Goal: Task Accomplishment & Management: Use online tool/utility

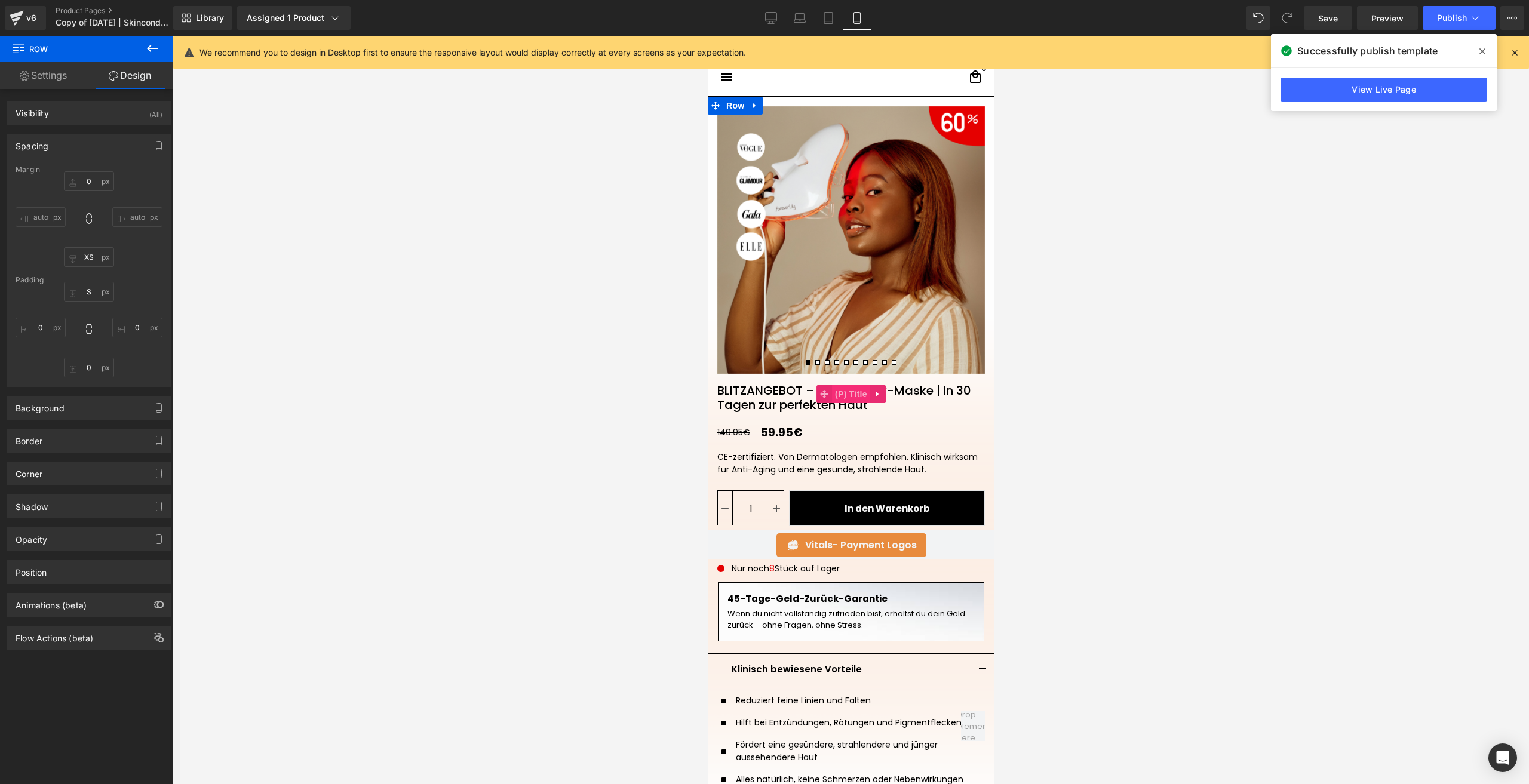
click at [832, 392] on span "(P) Title" at bounding box center [851, 394] width 39 height 18
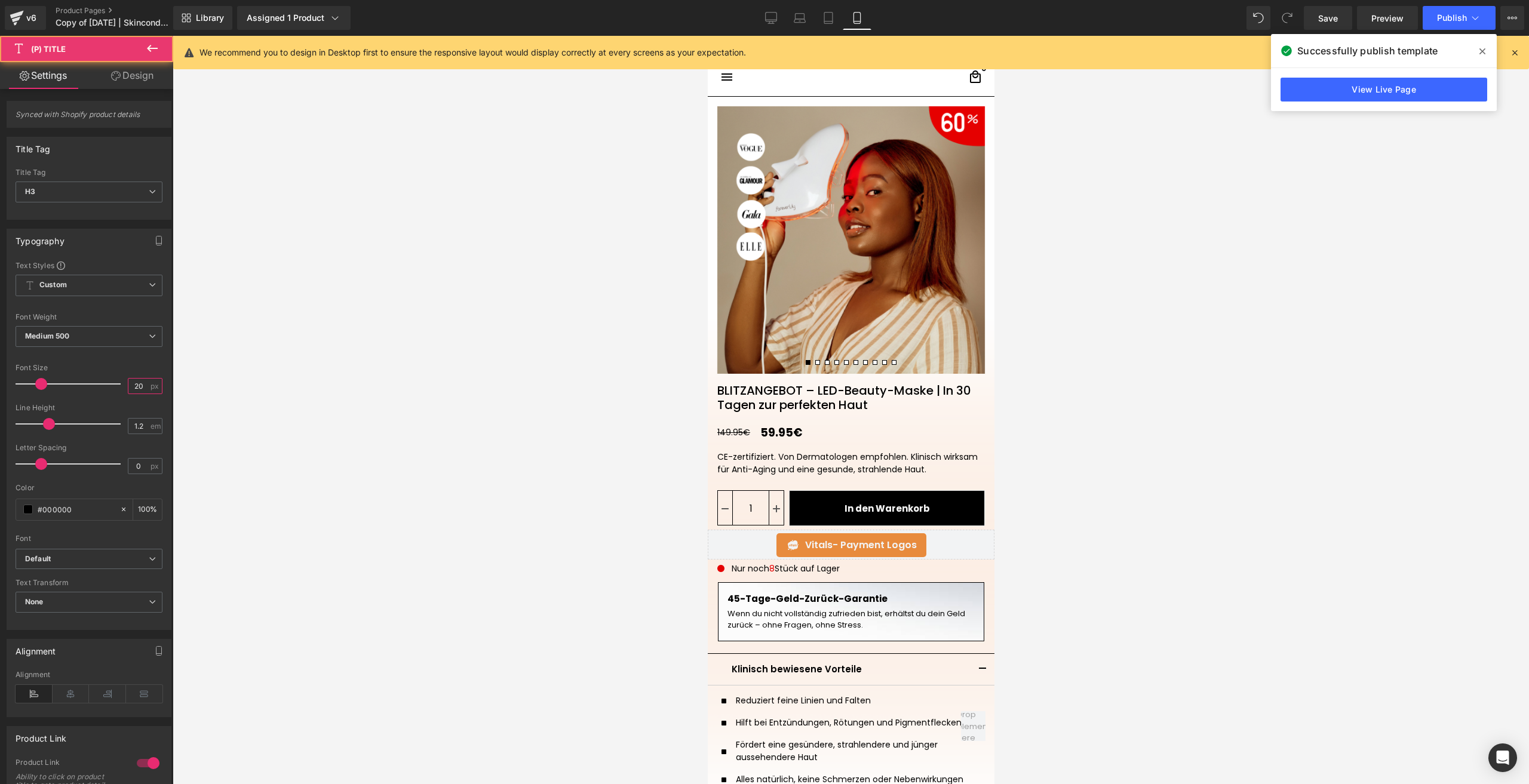
click at [136, 390] on input "20" at bounding box center [138, 386] width 21 height 15
type input "9"
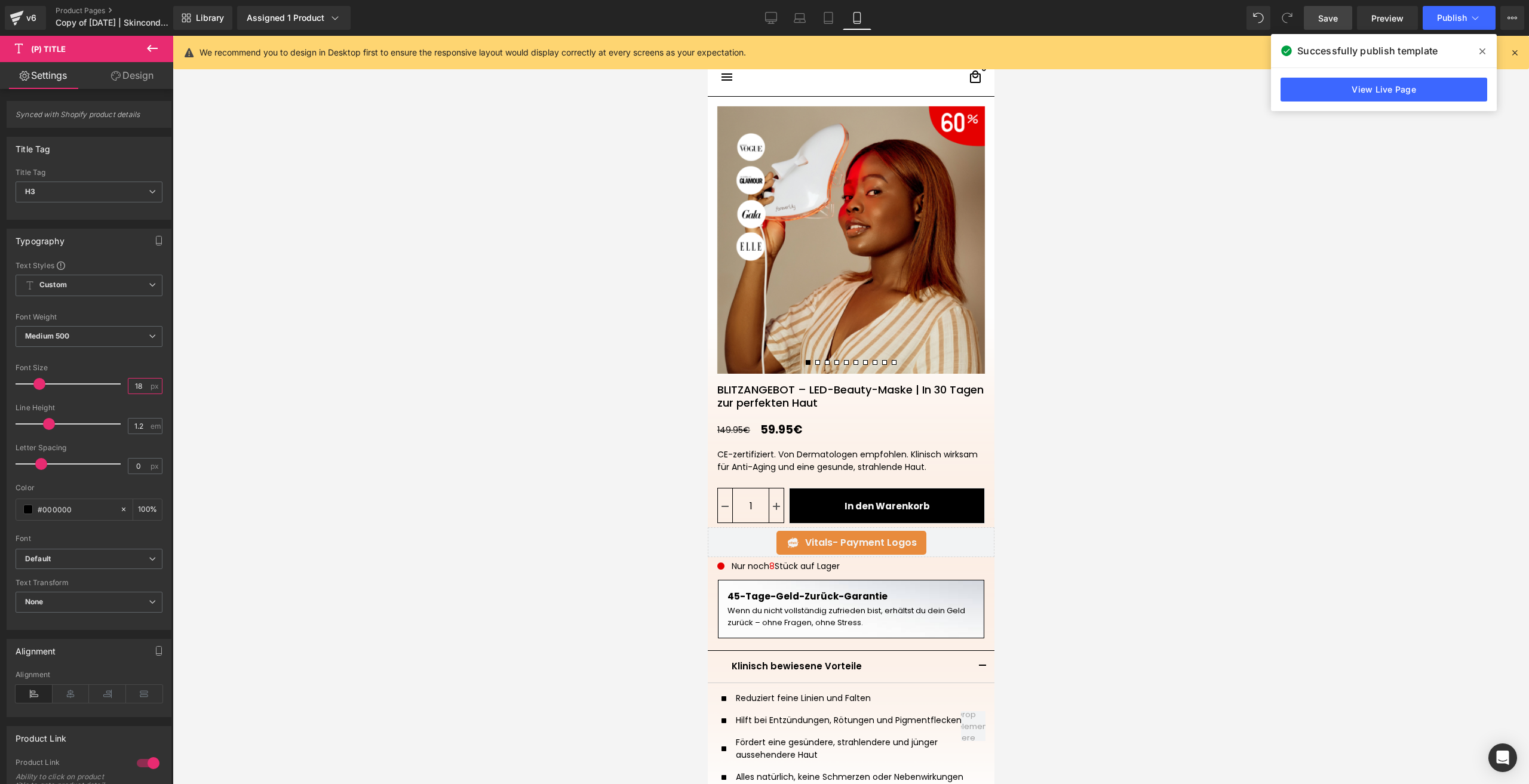
type input "18"
click at [1318, 19] on link "Save" at bounding box center [1328, 17] width 49 height 24
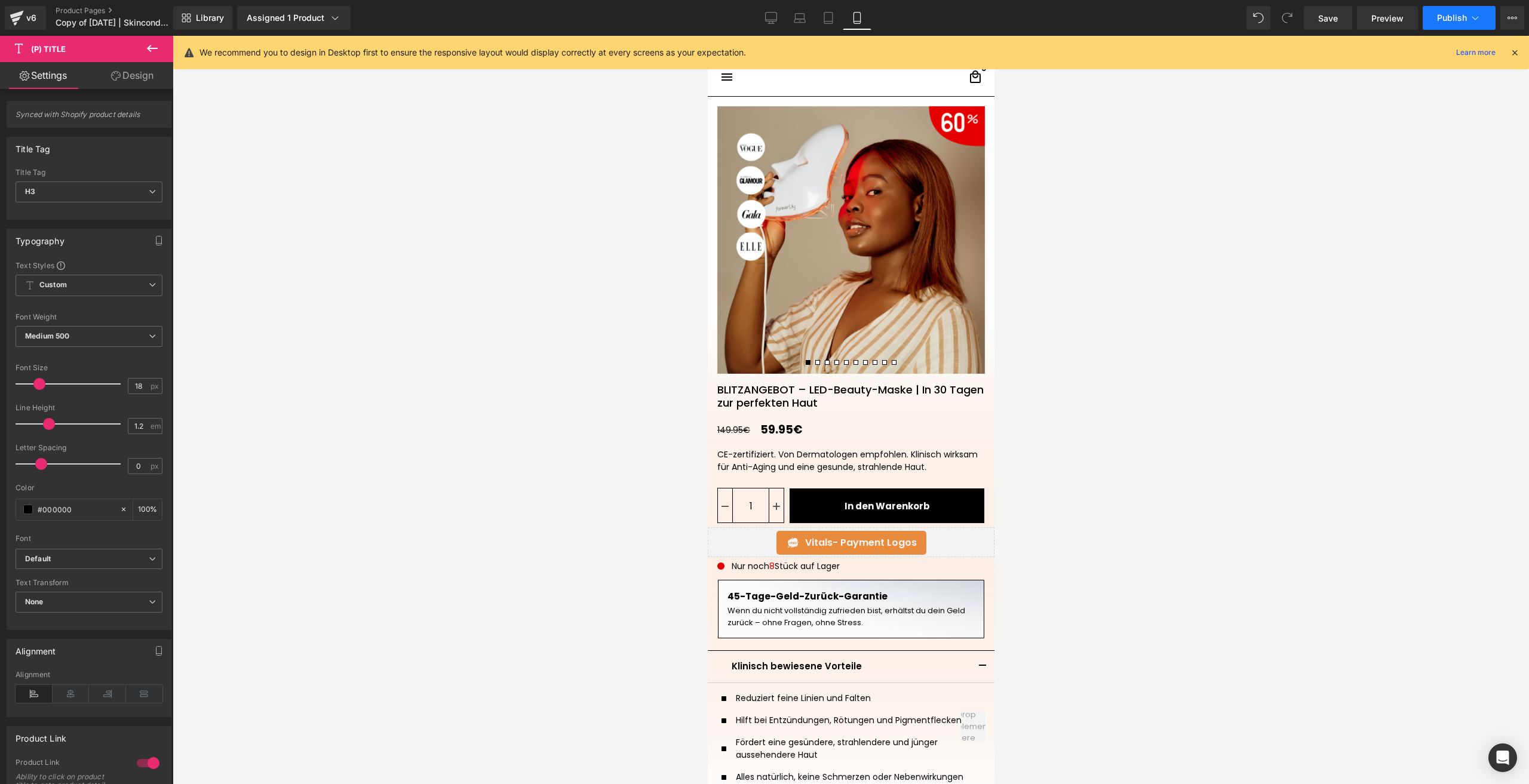
click at [1430, 12] on button "Publish" at bounding box center [1459, 17] width 73 height 24
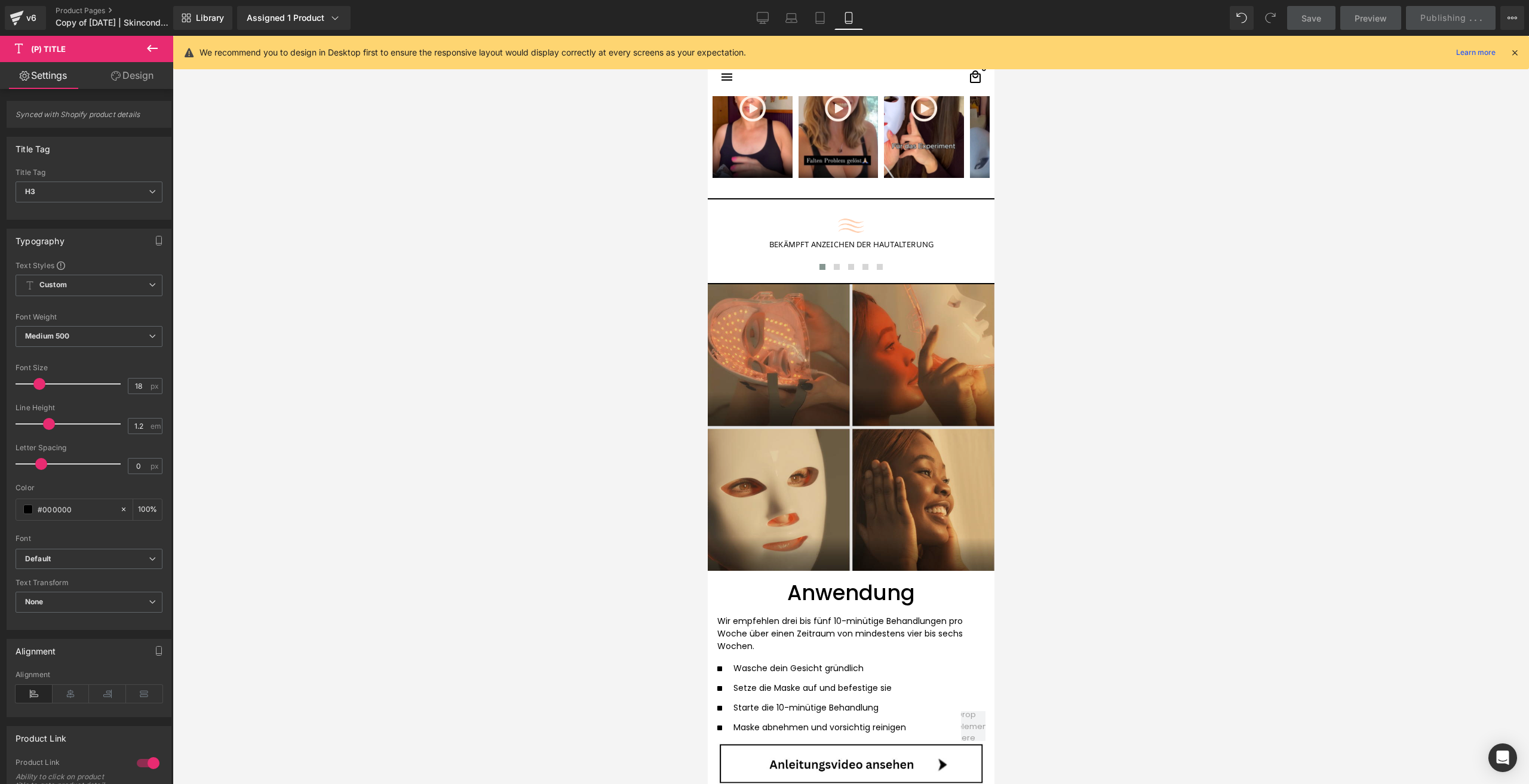
scroll to position [2329, 0]
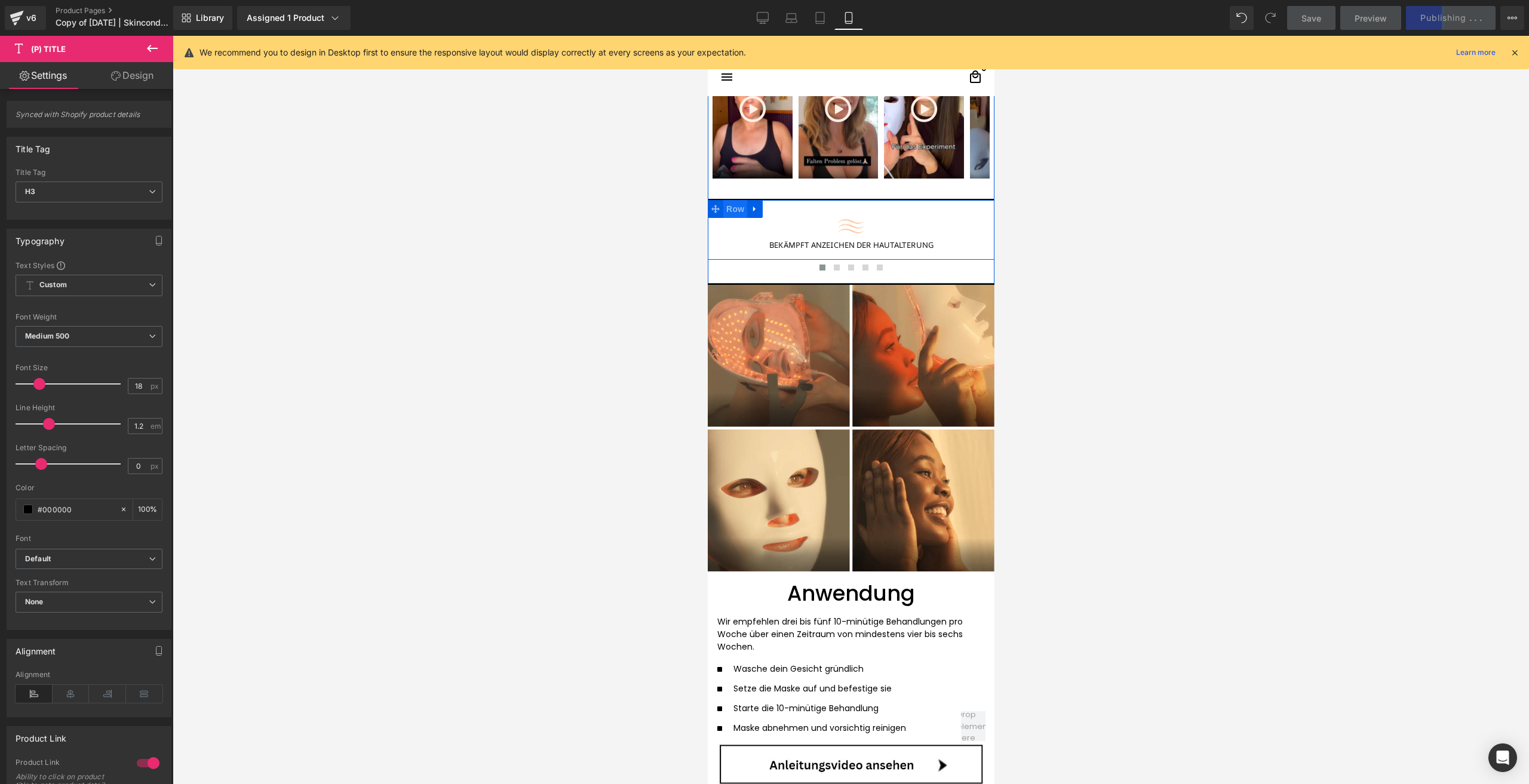
click at [738, 200] on span "Row" at bounding box center [734, 209] width 24 height 18
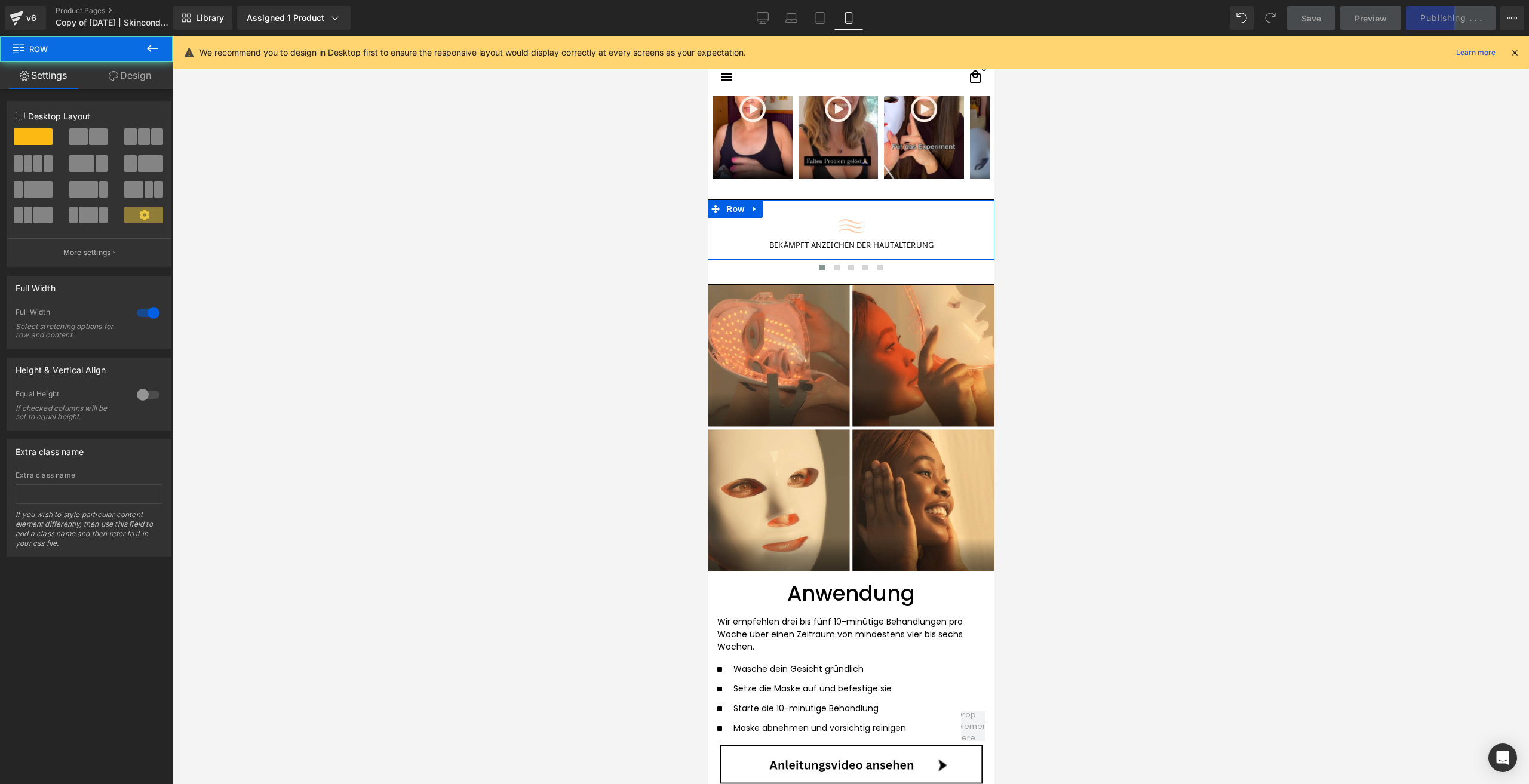
click at [110, 84] on link "Design" at bounding box center [129, 76] width 86 height 27
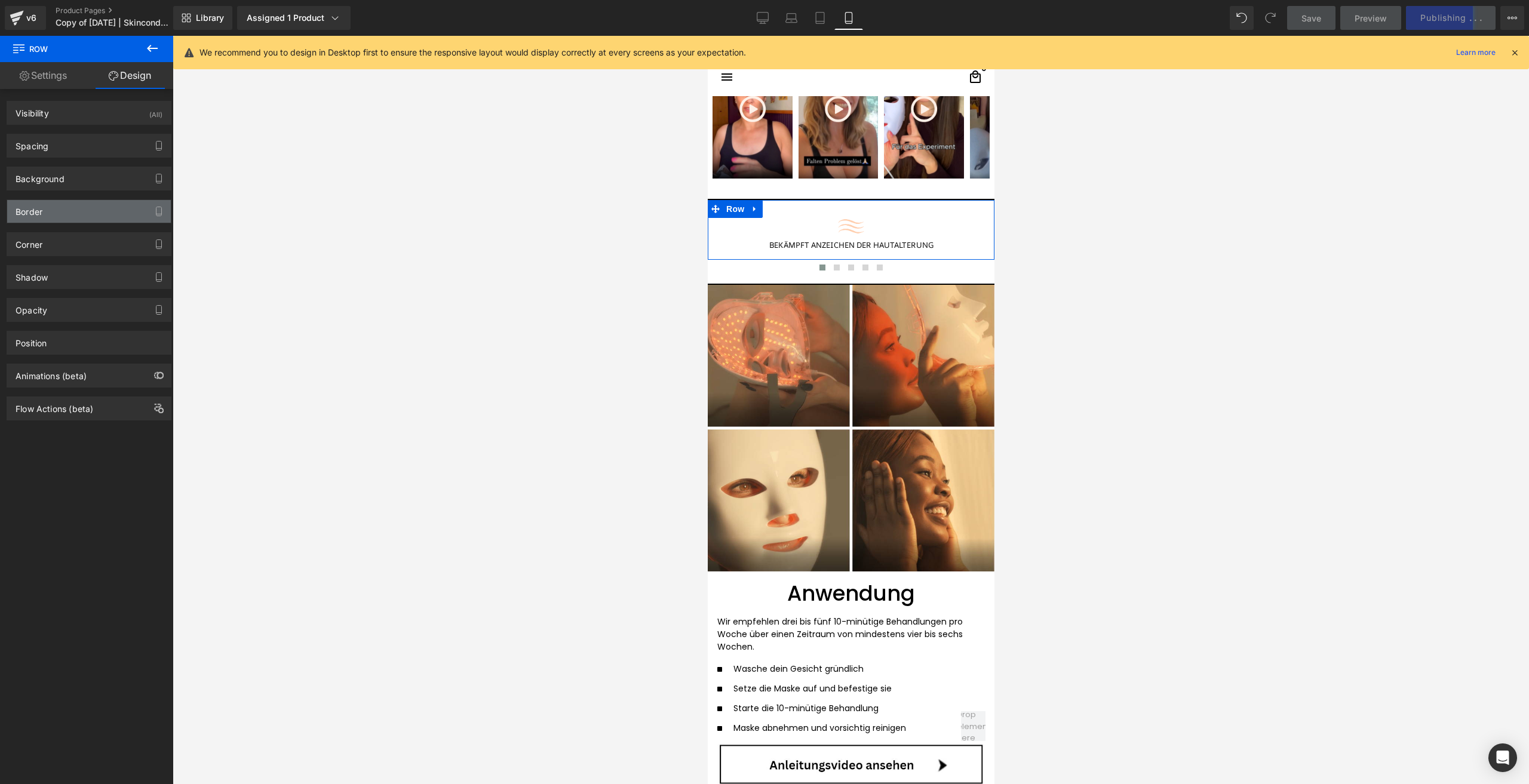
click at [62, 203] on div "Border" at bounding box center [89, 211] width 164 height 23
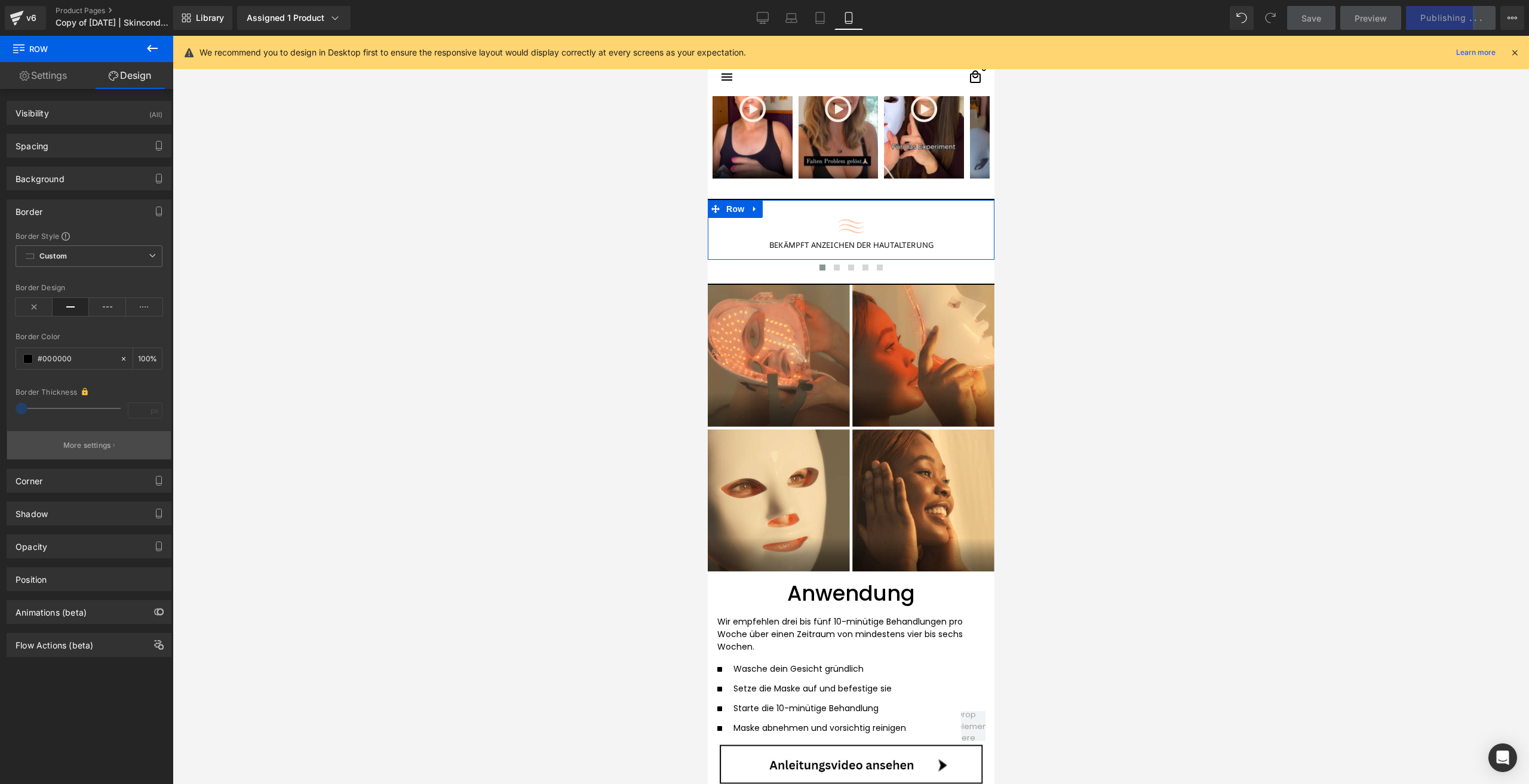
click at [99, 447] on p "More settings" at bounding box center [87, 445] width 48 height 11
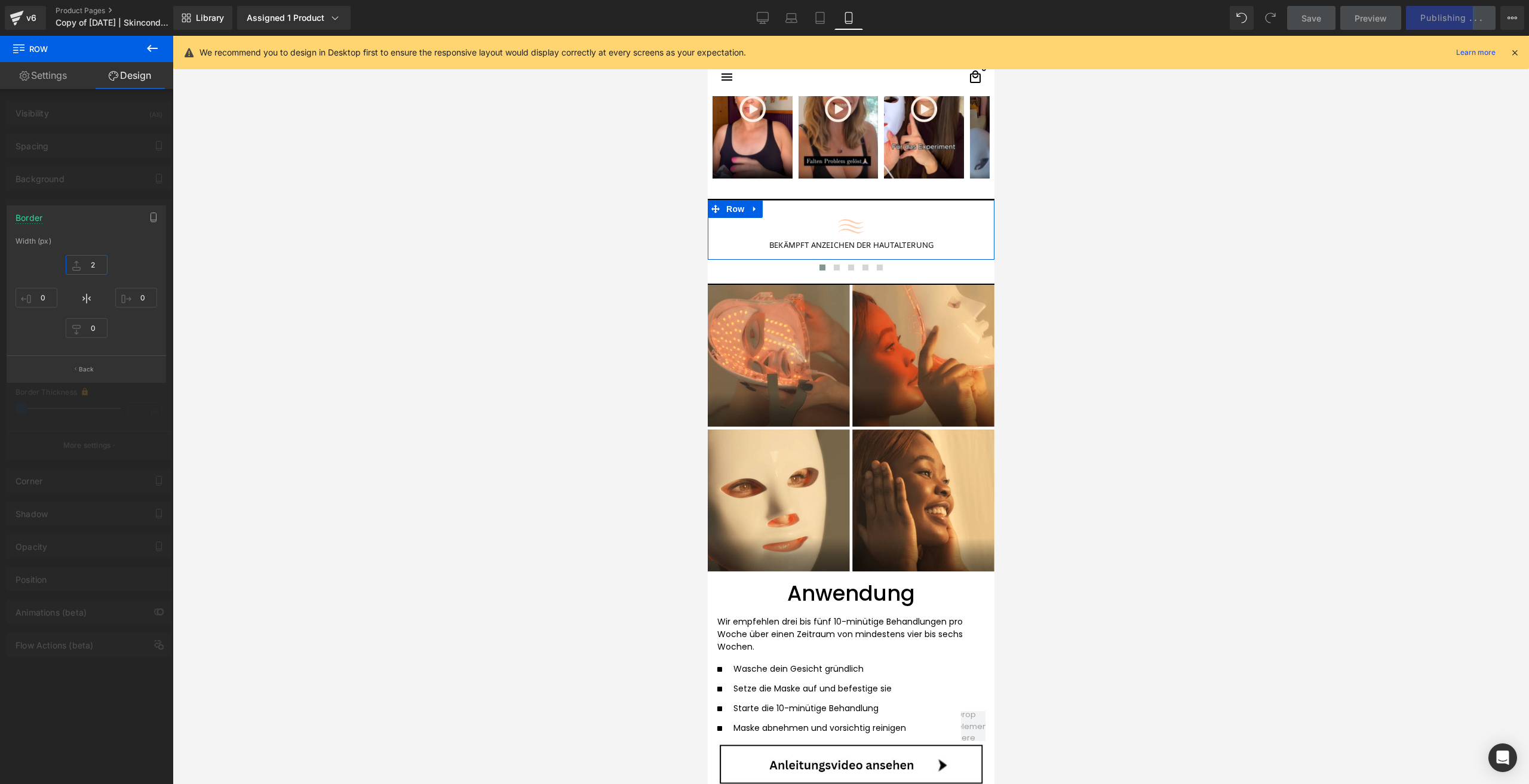
click at [102, 274] on input "2" at bounding box center [86, 265] width 42 height 20
type input "1"
click at [90, 378] on button "Back" at bounding box center [86, 368] width 159 height 27
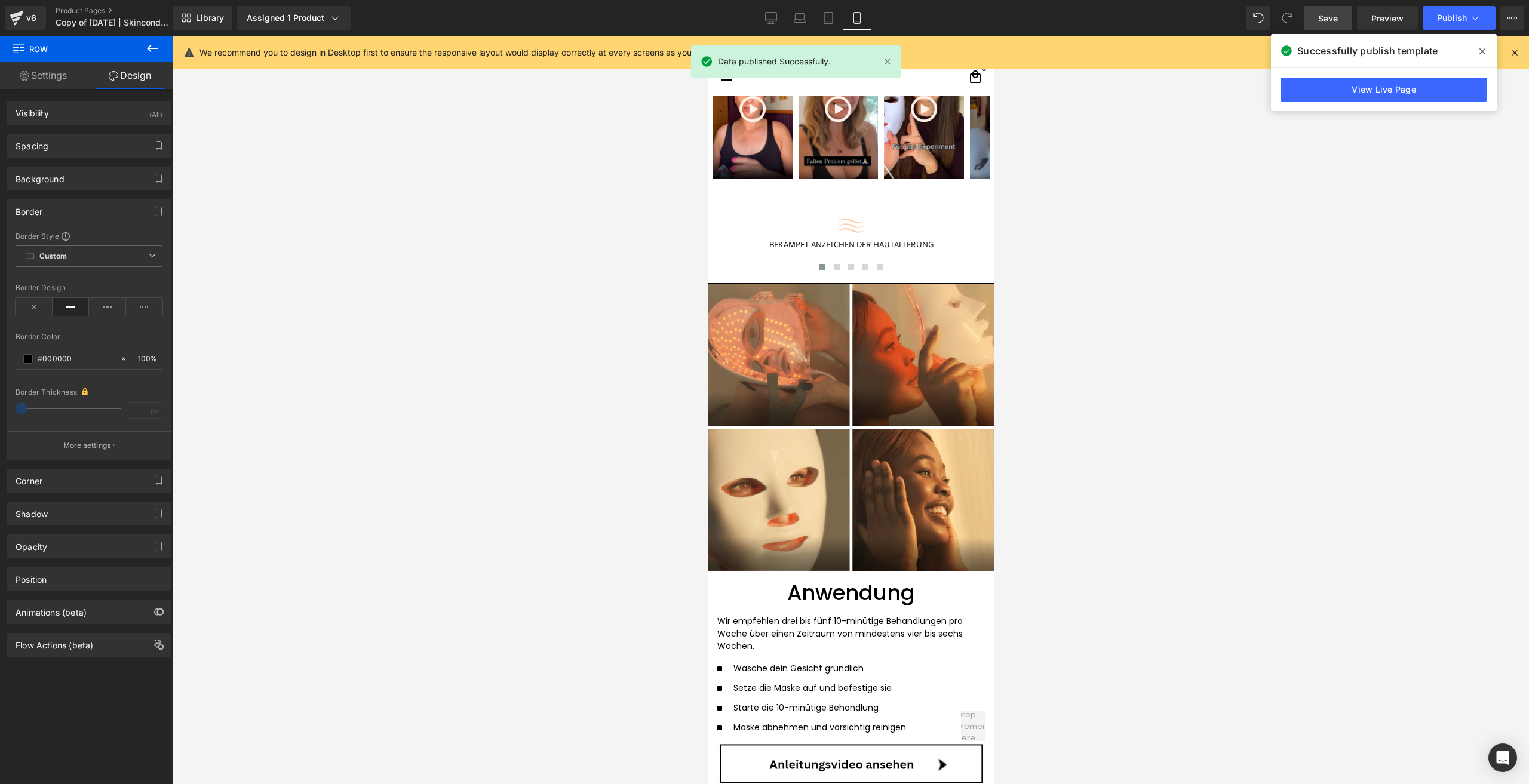
click at [1333, 15] on span "Save" at bounding box center [1328, 18] width 20 height 12
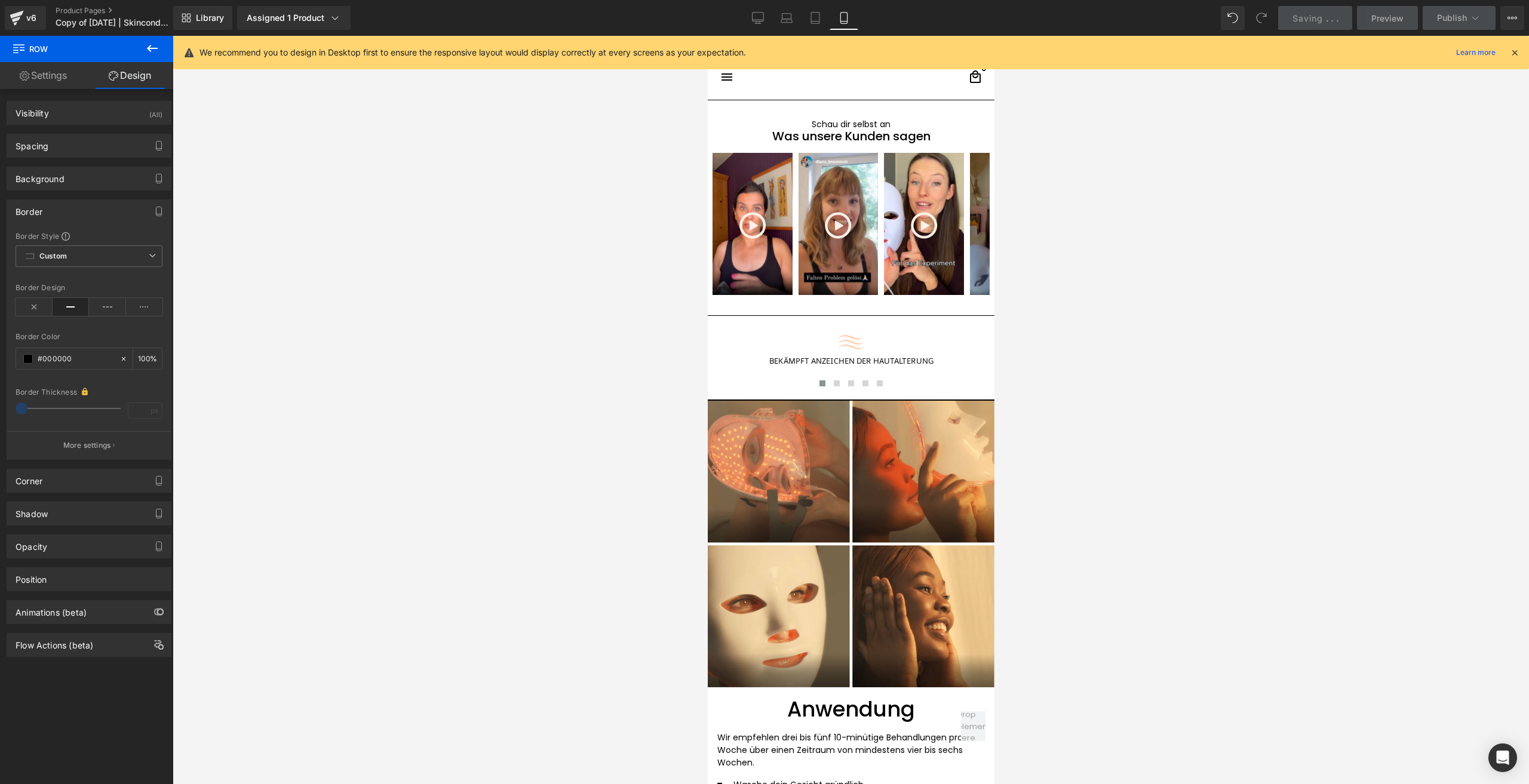
scroll to position [2031, 0]
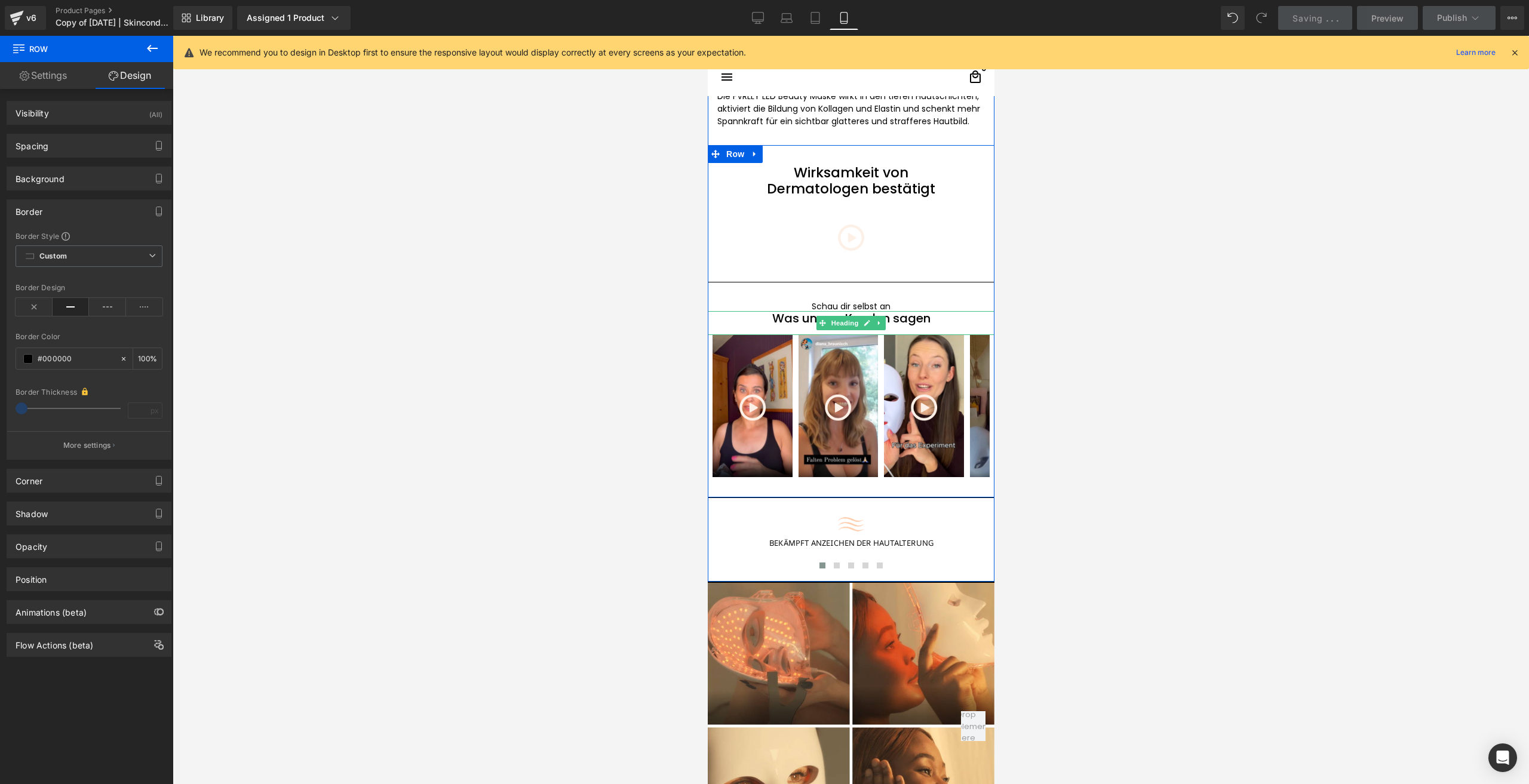
click at [853, 316] on span "Heading" at bounding box center [844, 322] width 32 height 14
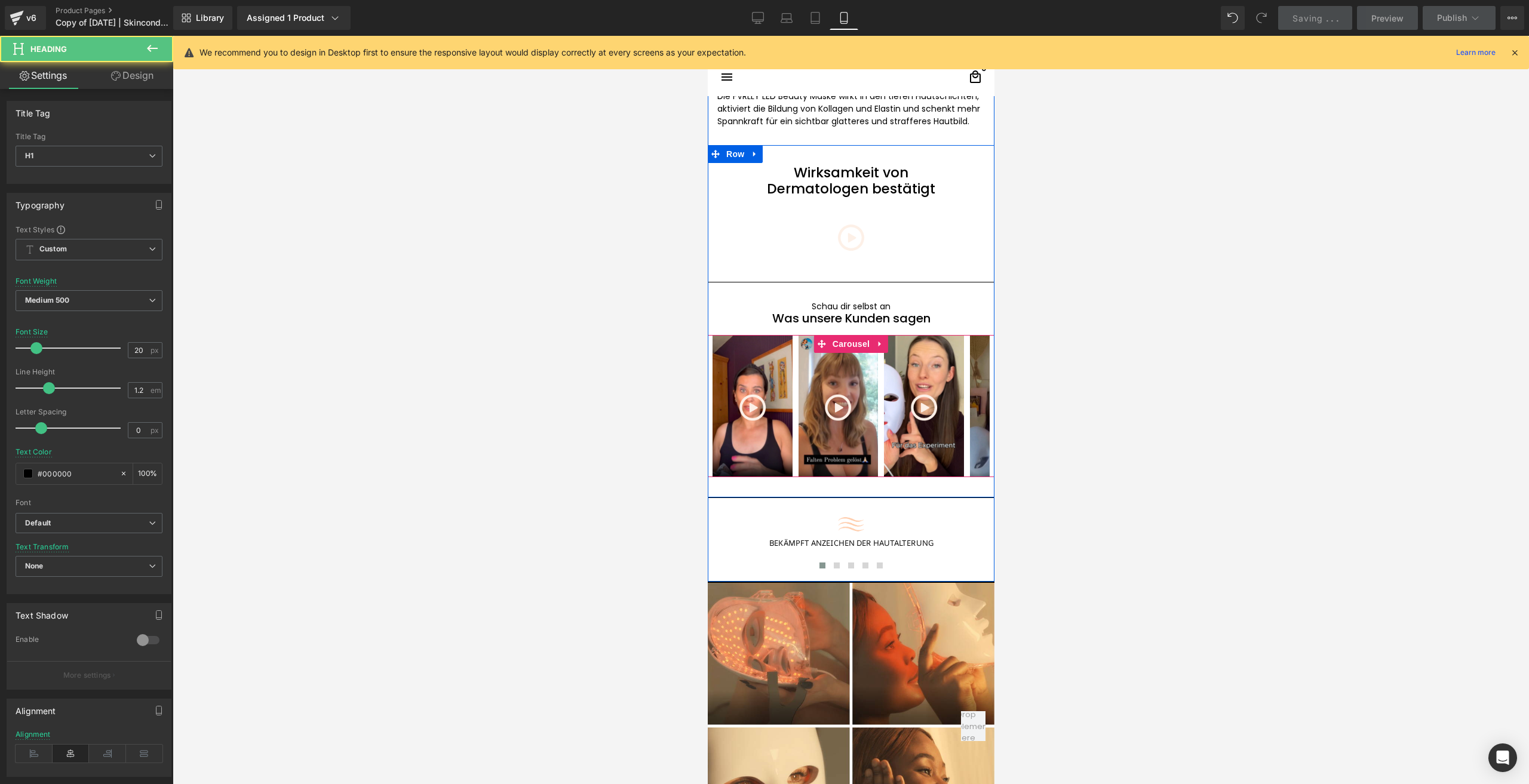
click at [843, 335] on span "Carousel" at bounding box center [851, 344] width 43 height 18
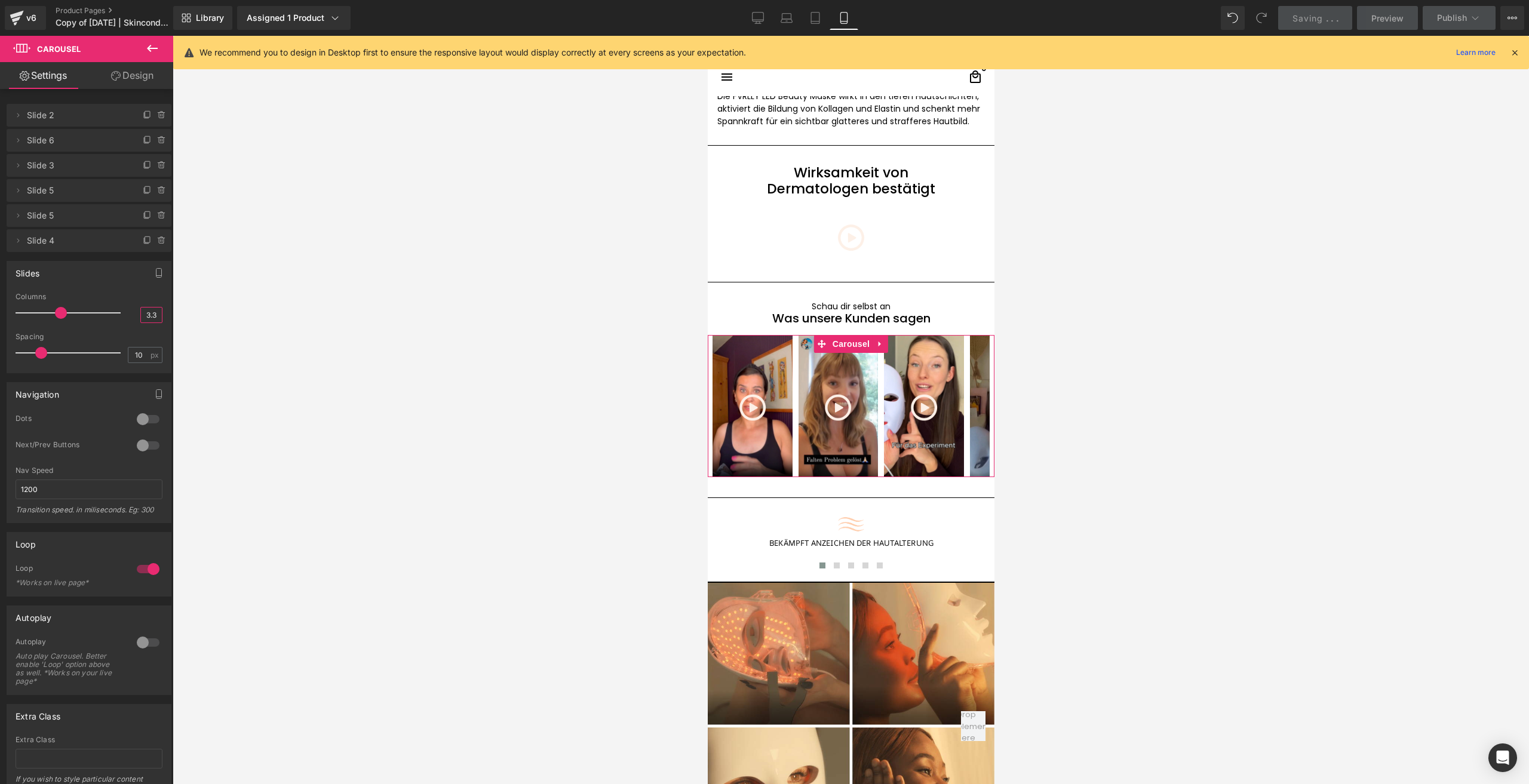
click at [146, 315] on input "3.3" at bounding box center [150, 315] width 21 height 15
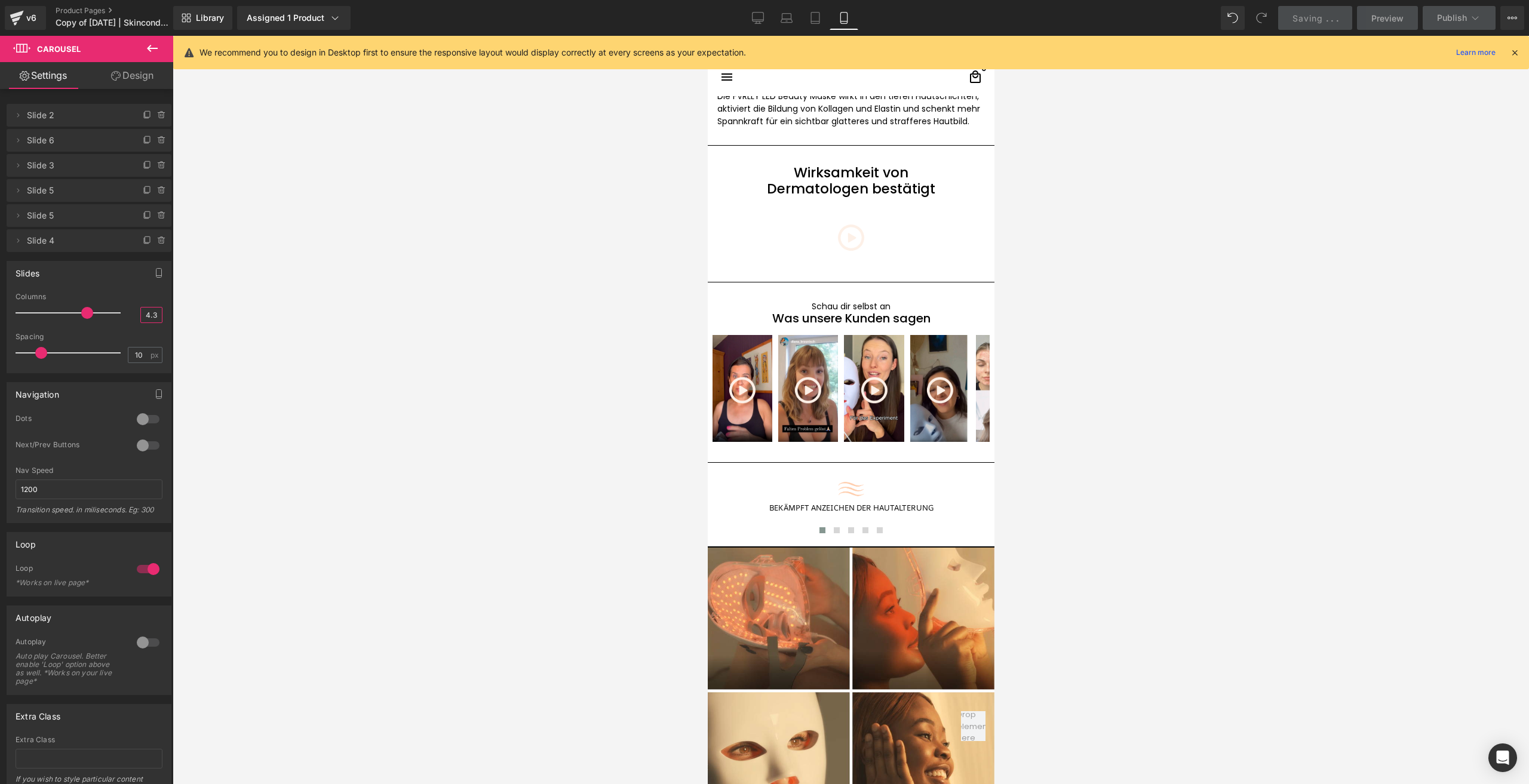
type input "4.3"
click at [1153, 173] on div at bounding box center [851, 410] width 1356 height 749
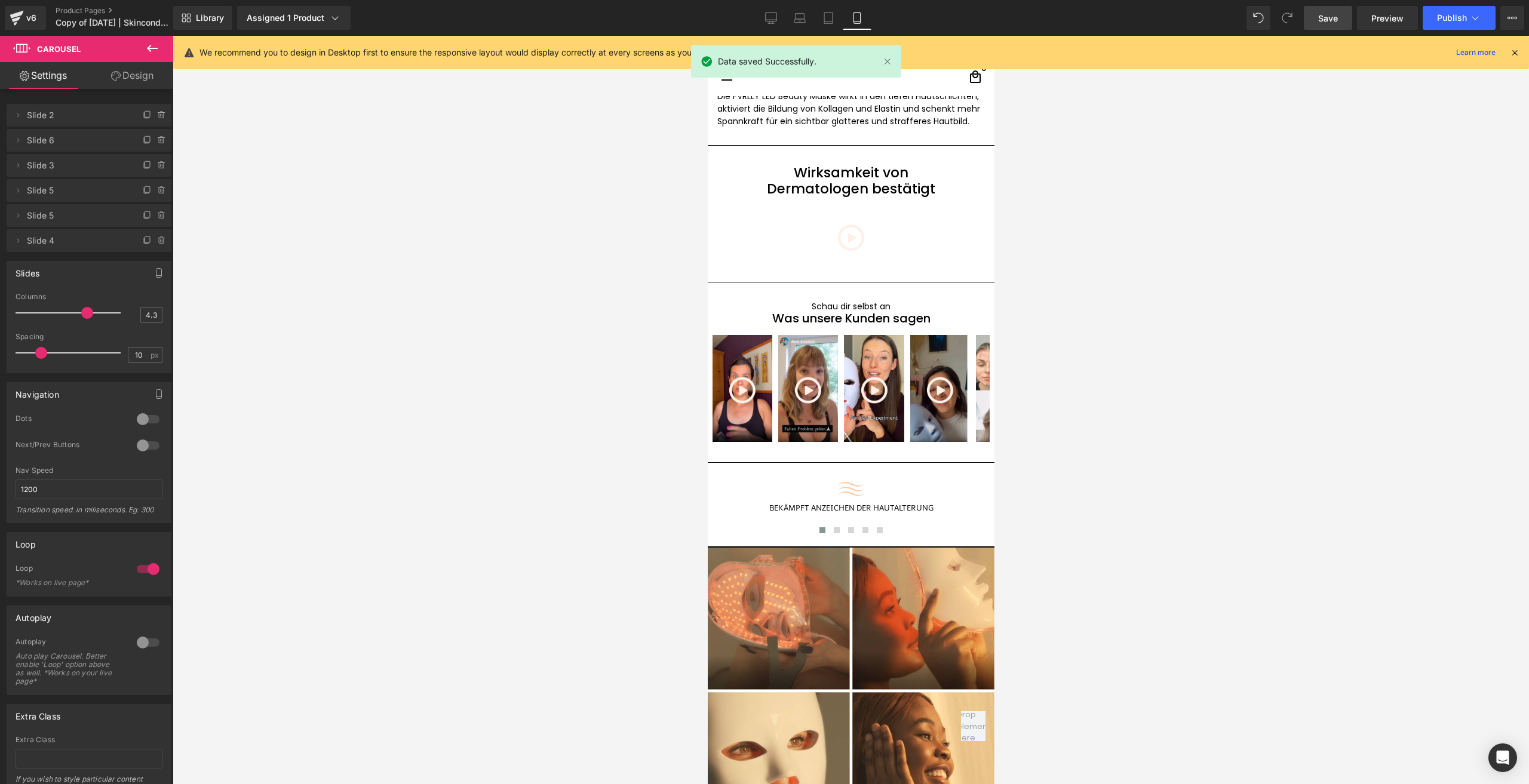
click at [1301, 21] on div "Save Preview Publish Scheduled View Live Page View with current Template Save T…" at bounding box center [1415, 17] width 230 height 24
click at [1311, 21] on link "Save" at bounding box center [1328, 17] width 49 height 24
click at [1436, 15] on button "Publish" at bounding box center [1459, 17] width 73 height 24
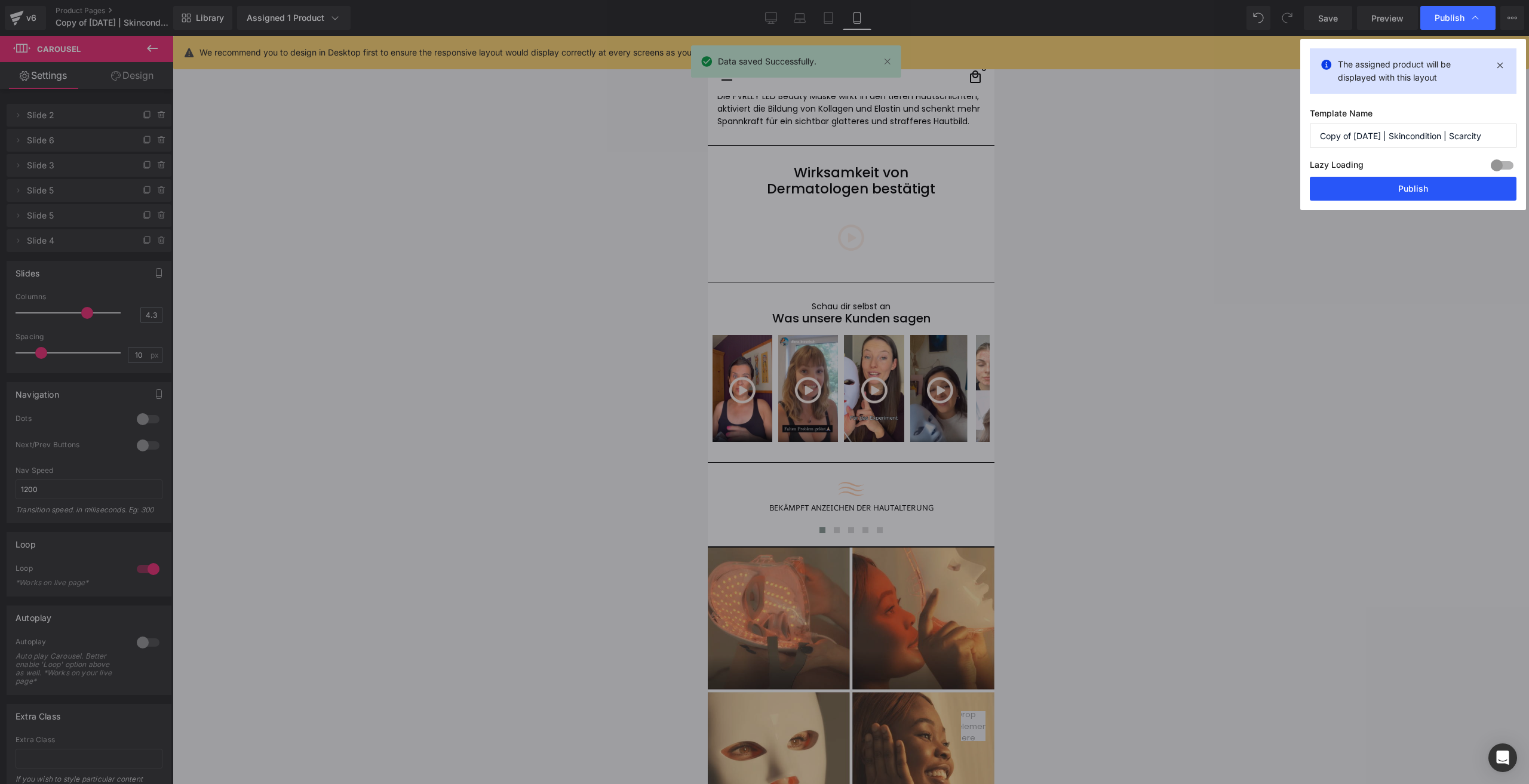
click at [0, 0] on button "Publish" at bounding box center [0, 0] width 0 height 0
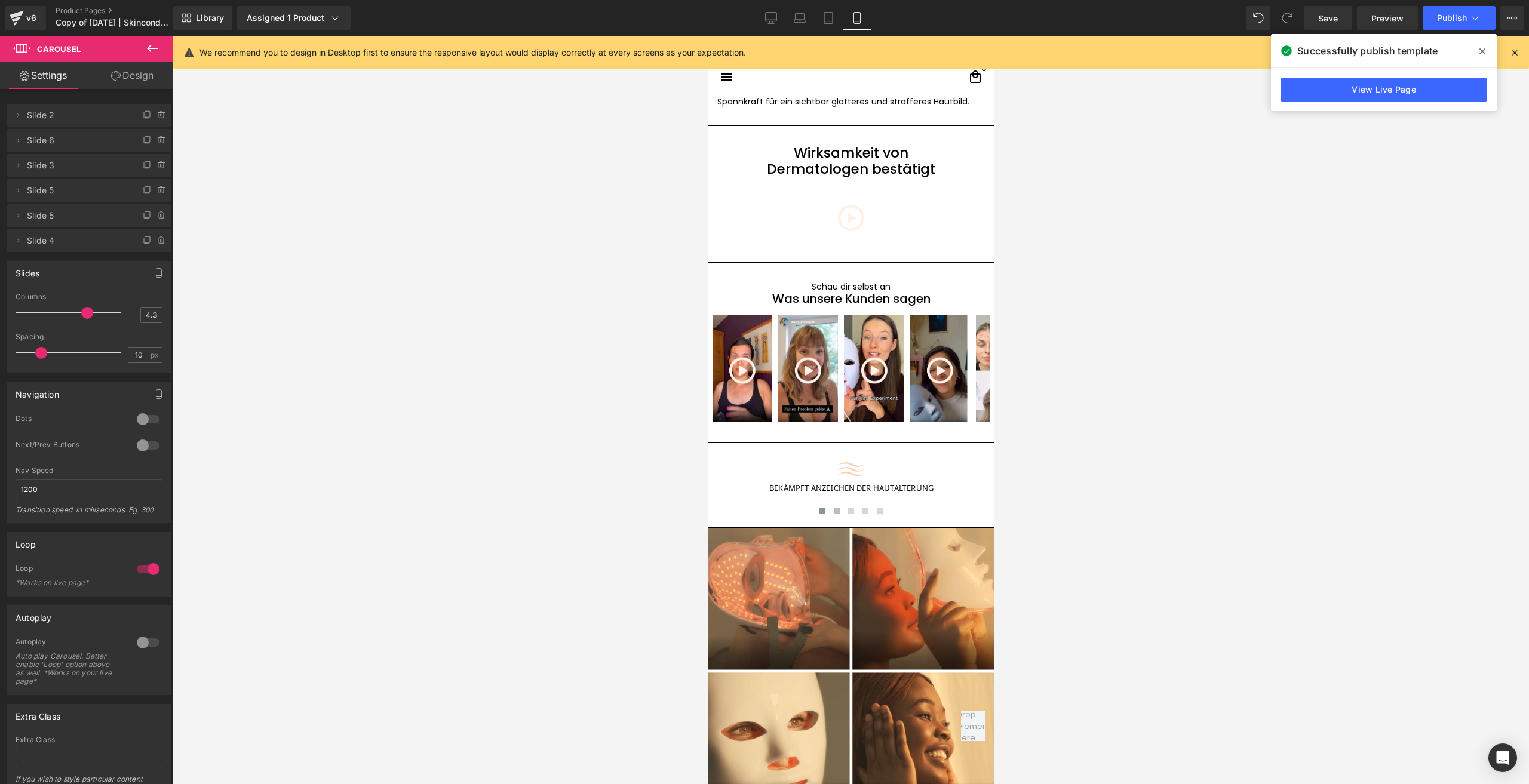
scroll to position [2090, 0]
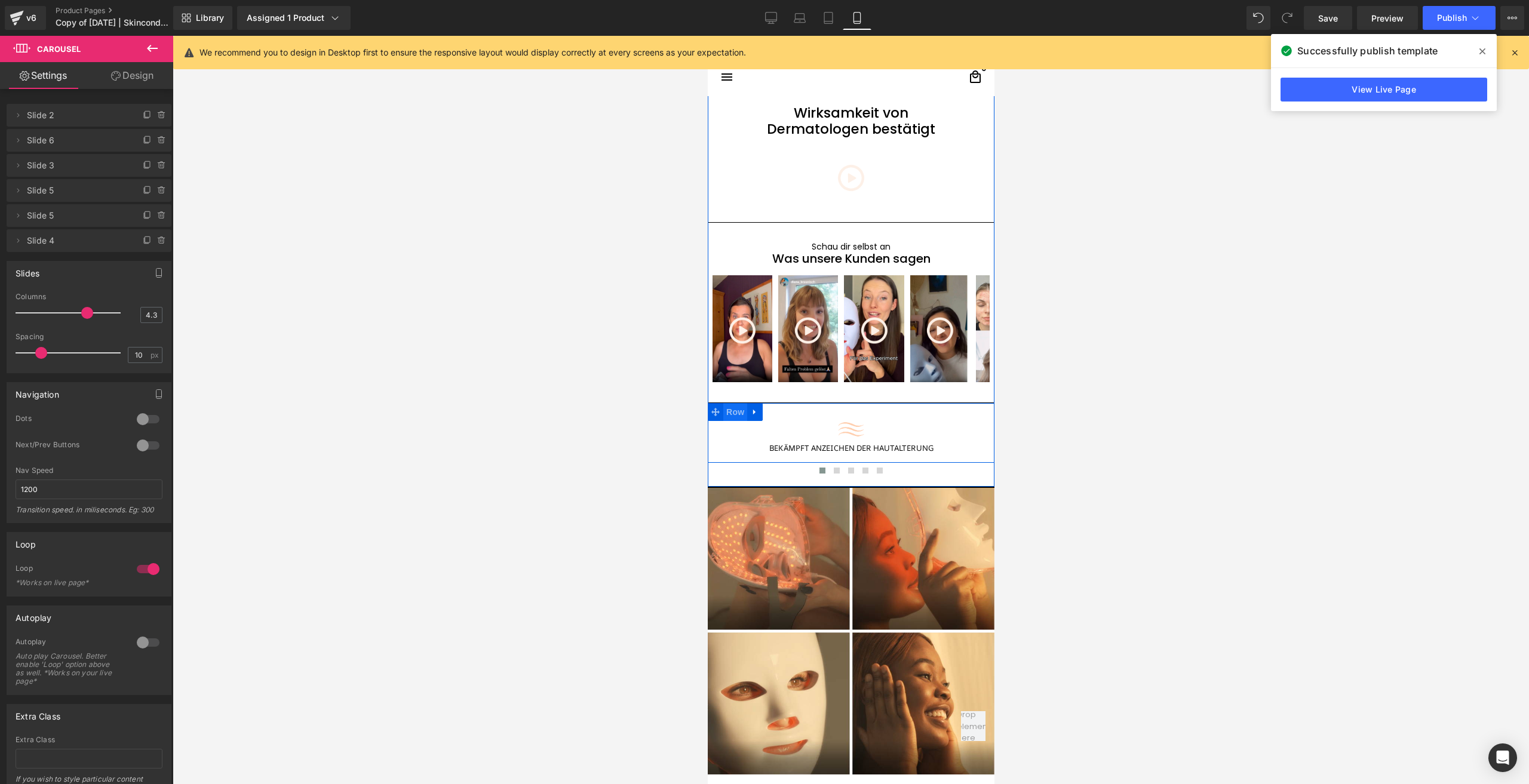
click at [731, 404] on span "Row" at bounding box center [734, 413] width 24 height 18
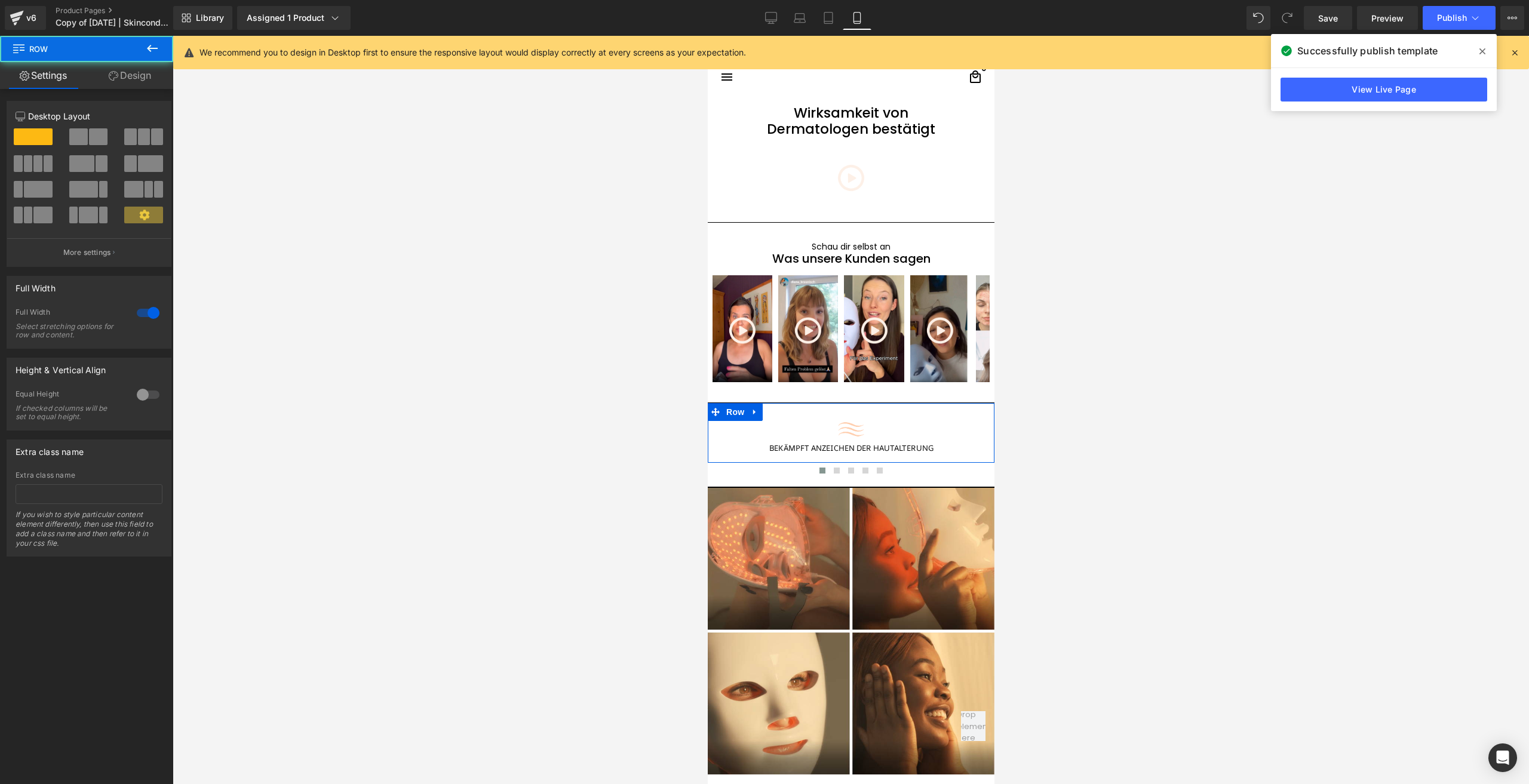
click at [136, 81] on link "Design" at bounding box center [129, 76] width 86 height 27
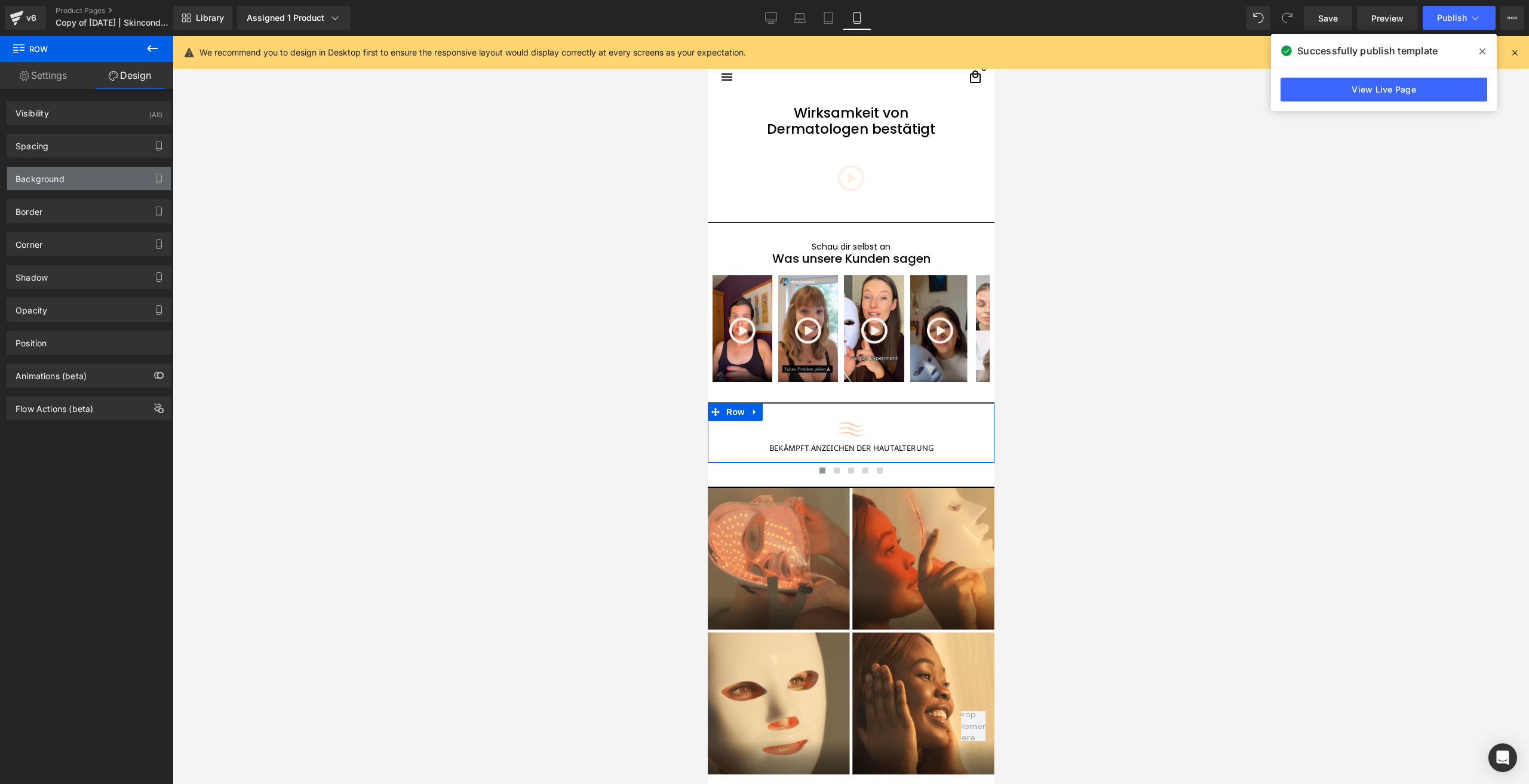
click at [98, 176] on div "Background" at bounding box center [89, 178] width 164 height 23
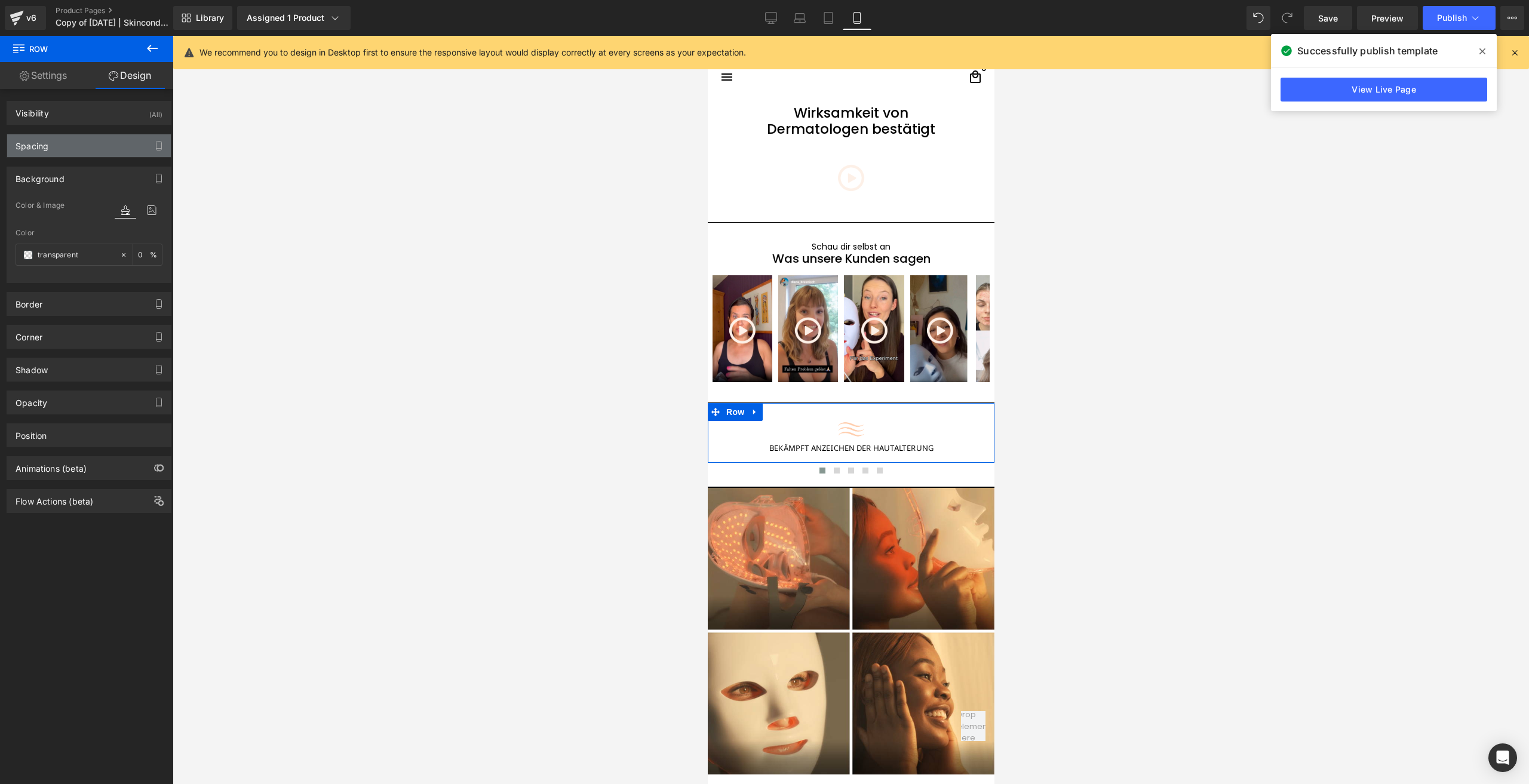
click at [54, 145] on div "Spacing" at bounding box center [89, 146] width 164 height 23
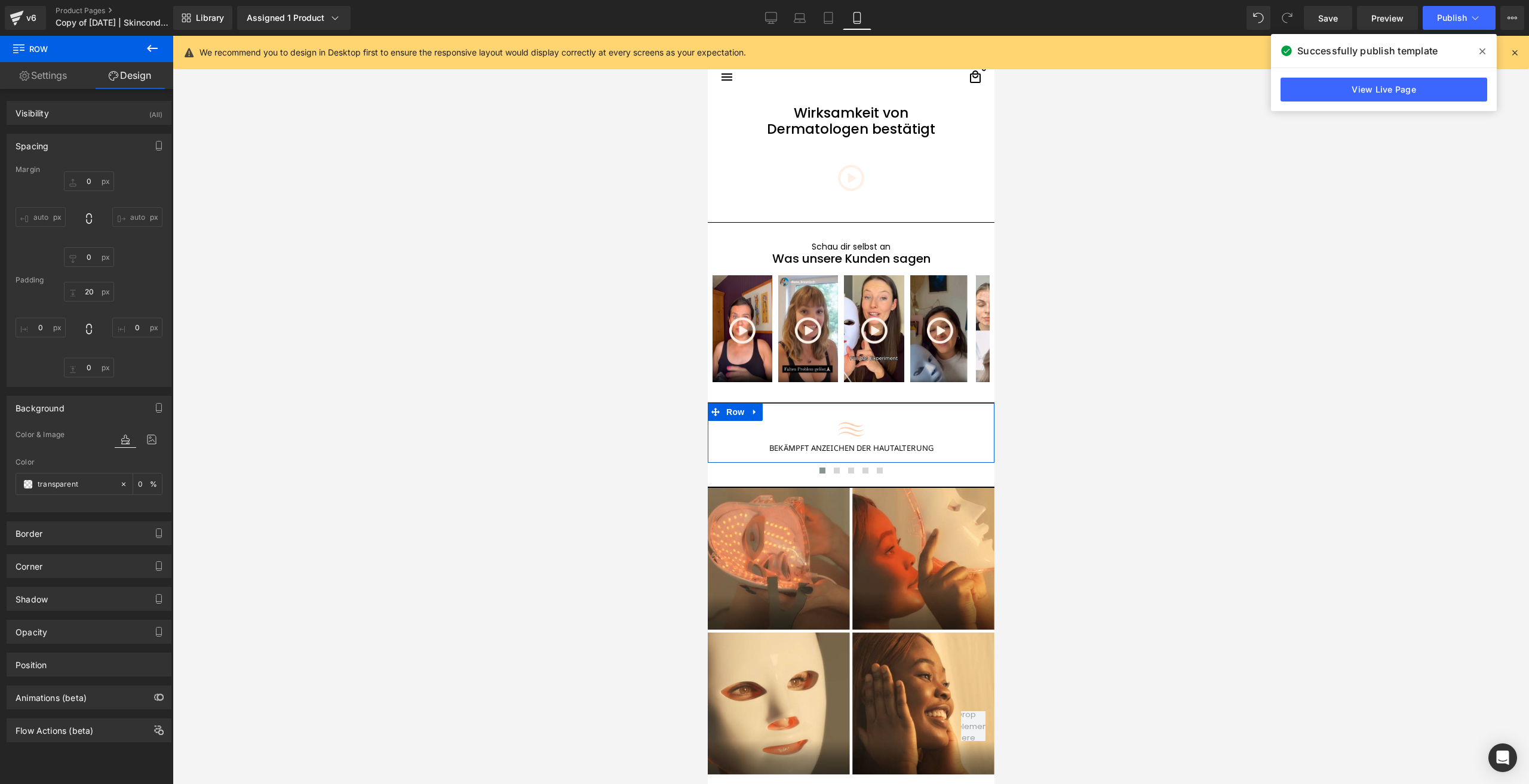
click at [54, 145] on div "Spacing" at bounding box center [89, 146] width 164 height 23
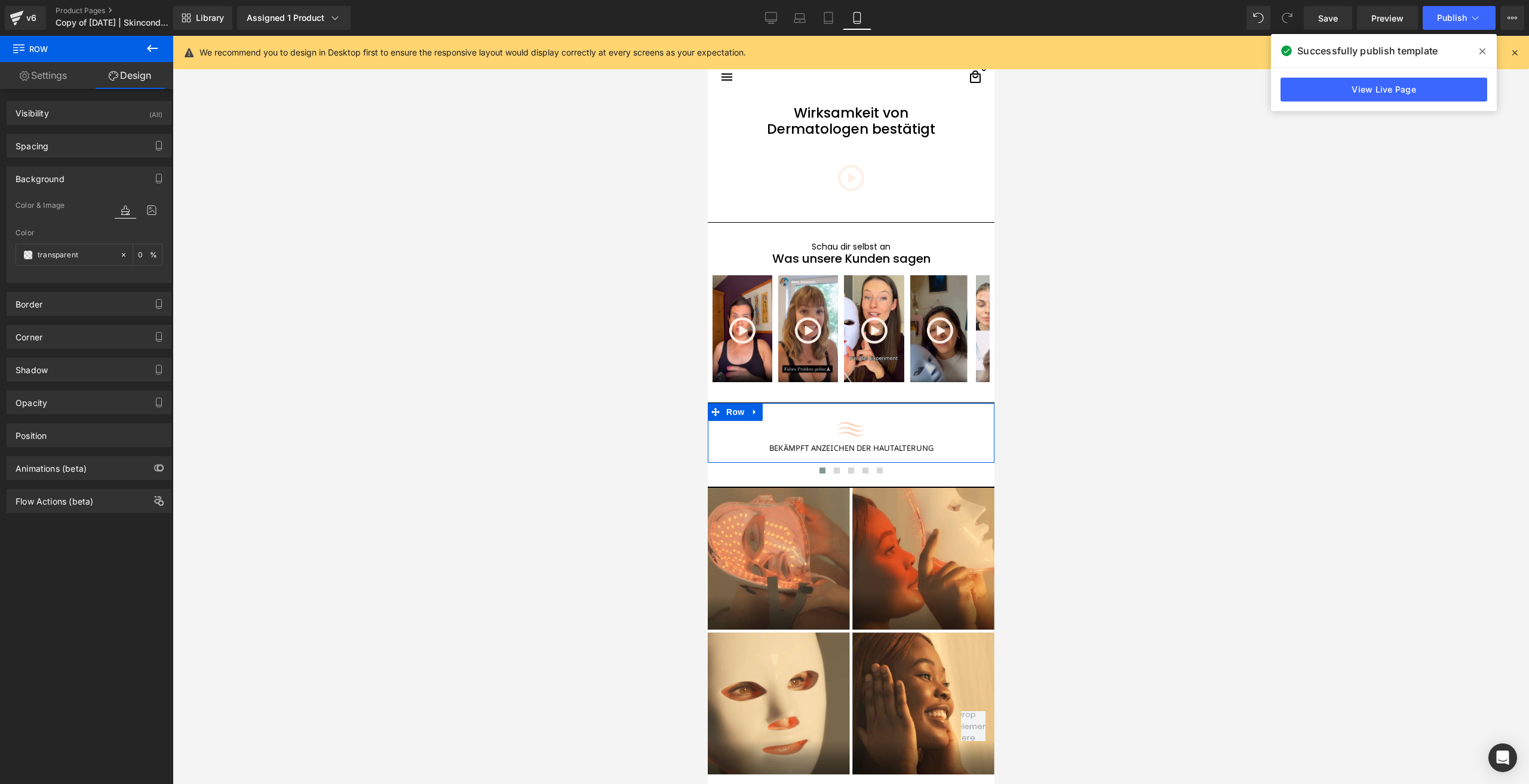
click at [48, 316] on div "Corner Corner Style Custom Default Corner Custom Custom Default Corner Radius (…" at bounding box center [89, 332] width 178 height 33
click at [53, 302] on div "Border" at bounding box center [89, 304] width 164 height 23
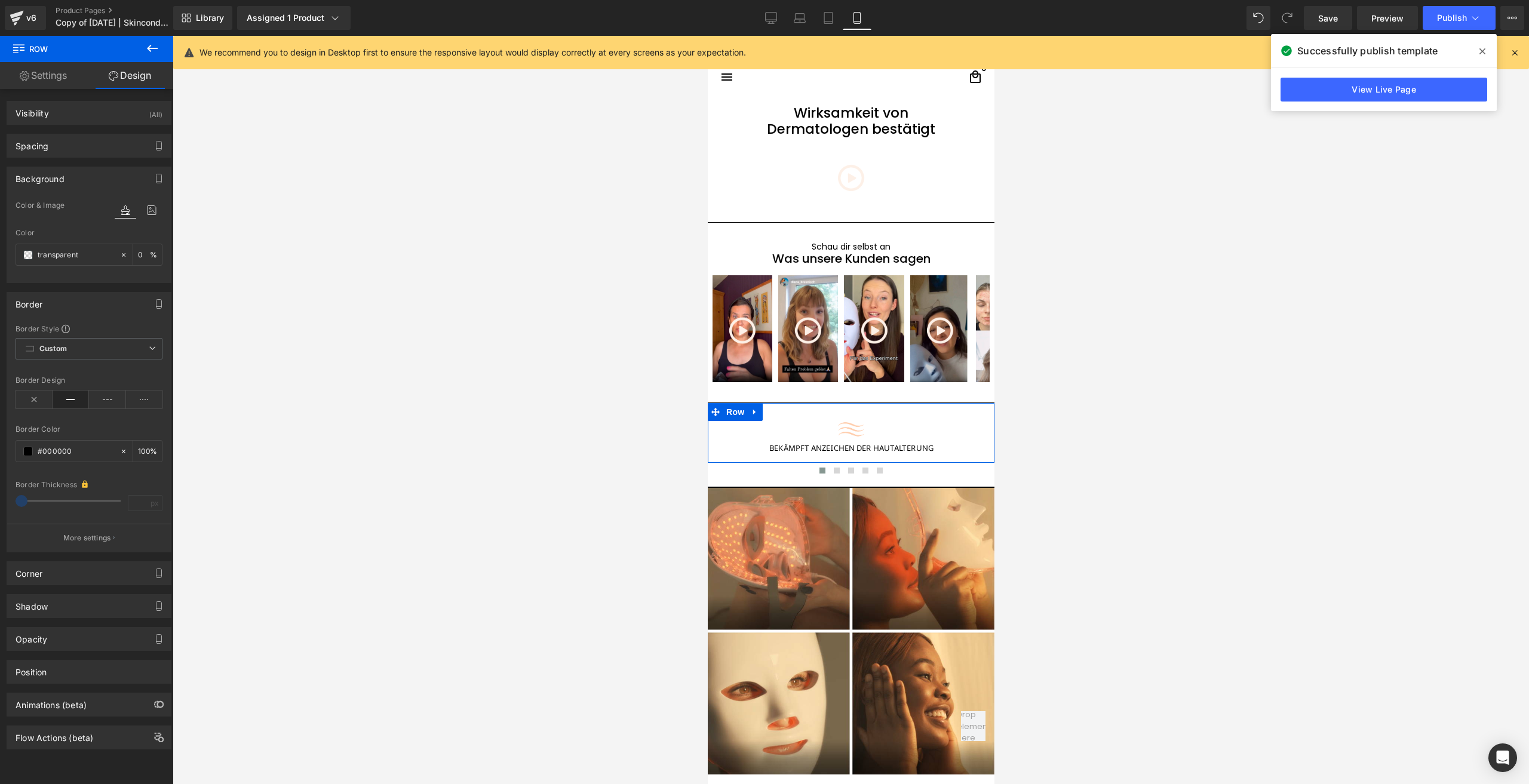
click at [103, 514] on div at bounding box center [89, 516] width 147 height 7
click at [103, 528] on button "More settings" at bounding box center [89, 537] width 164 height 28
click at [751, 486] on body "□ search close menu Menu close Startseite Alle Produkte add" at bounding box center [850, 339] width 287 height 4789
click at [733, 488] on span "Row" at bounding box center [734, 497] width 24 height 18
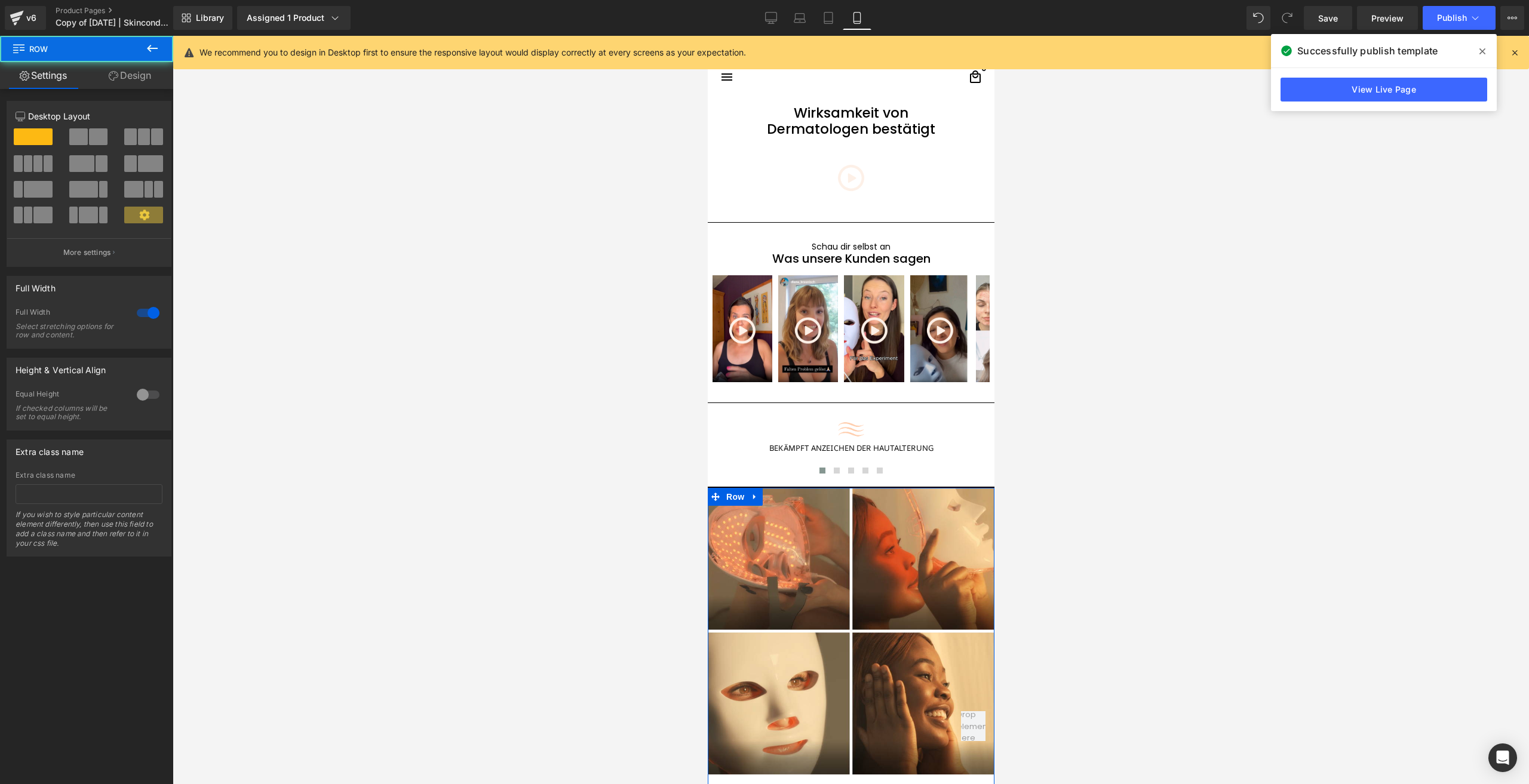
click at [145, 71] on link "Design" at bounding box center [129, 76] width 86 height 27
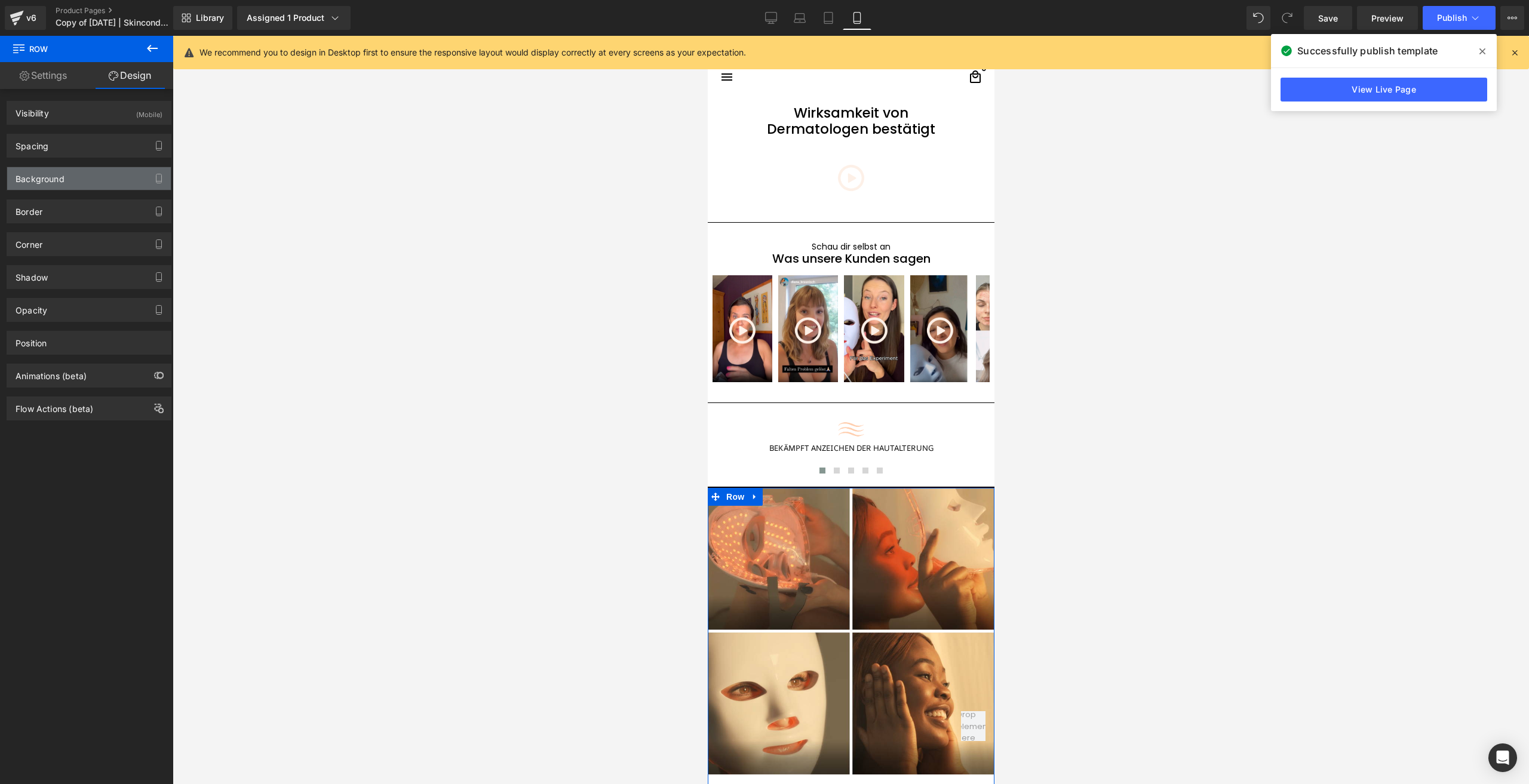
click at [64, 185] on div "Background" at bounding box center [89, 178] width 164 height 23
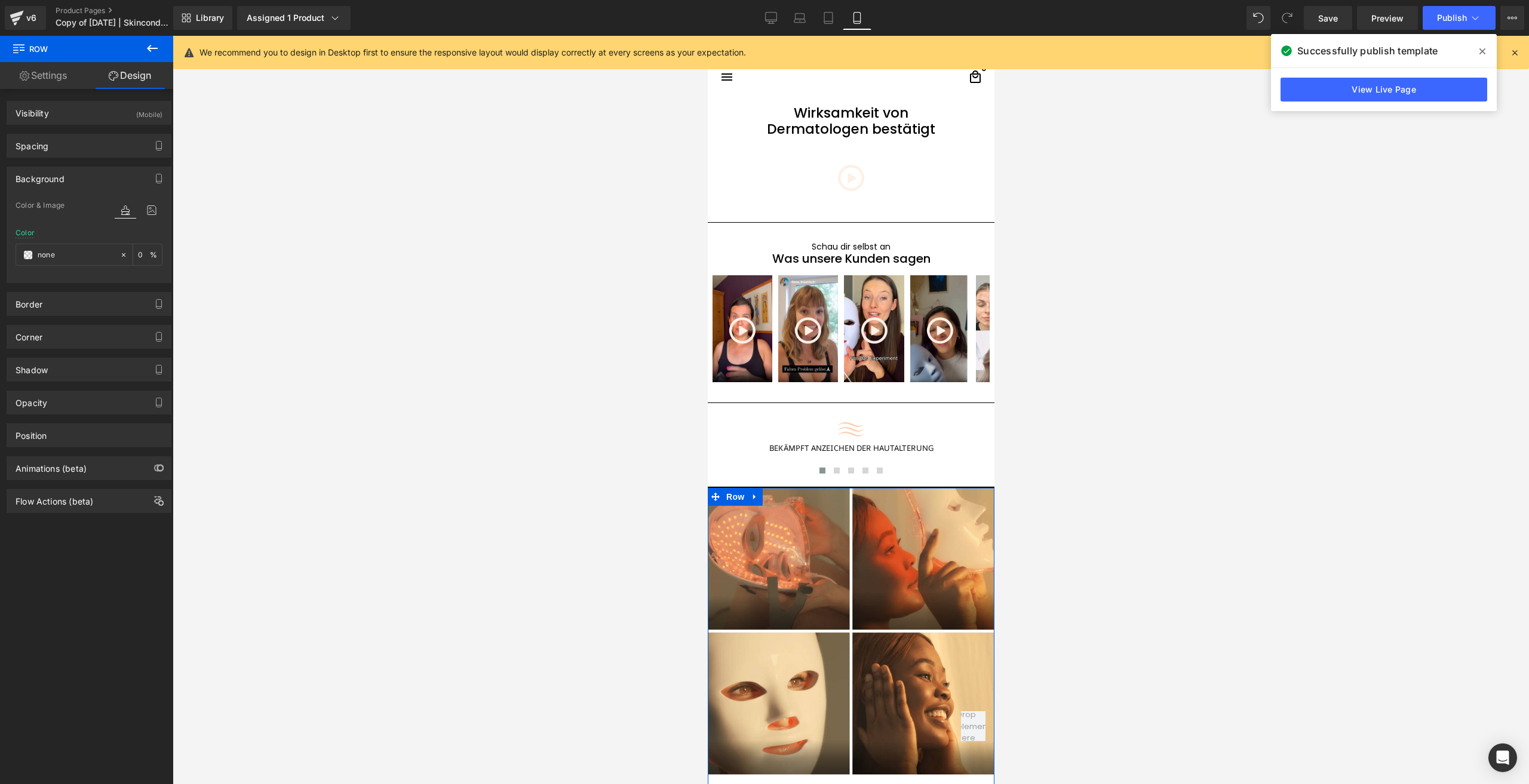
click at [64, 185] on div "Background" at bounding box center [89, 178] width 164 height 23
click at [62, 198] on div "Border Border Style Custom Border Solid Border Dashed Border Dotted Custom Cust…" at bounding box center [89, 207] width 178 height 33
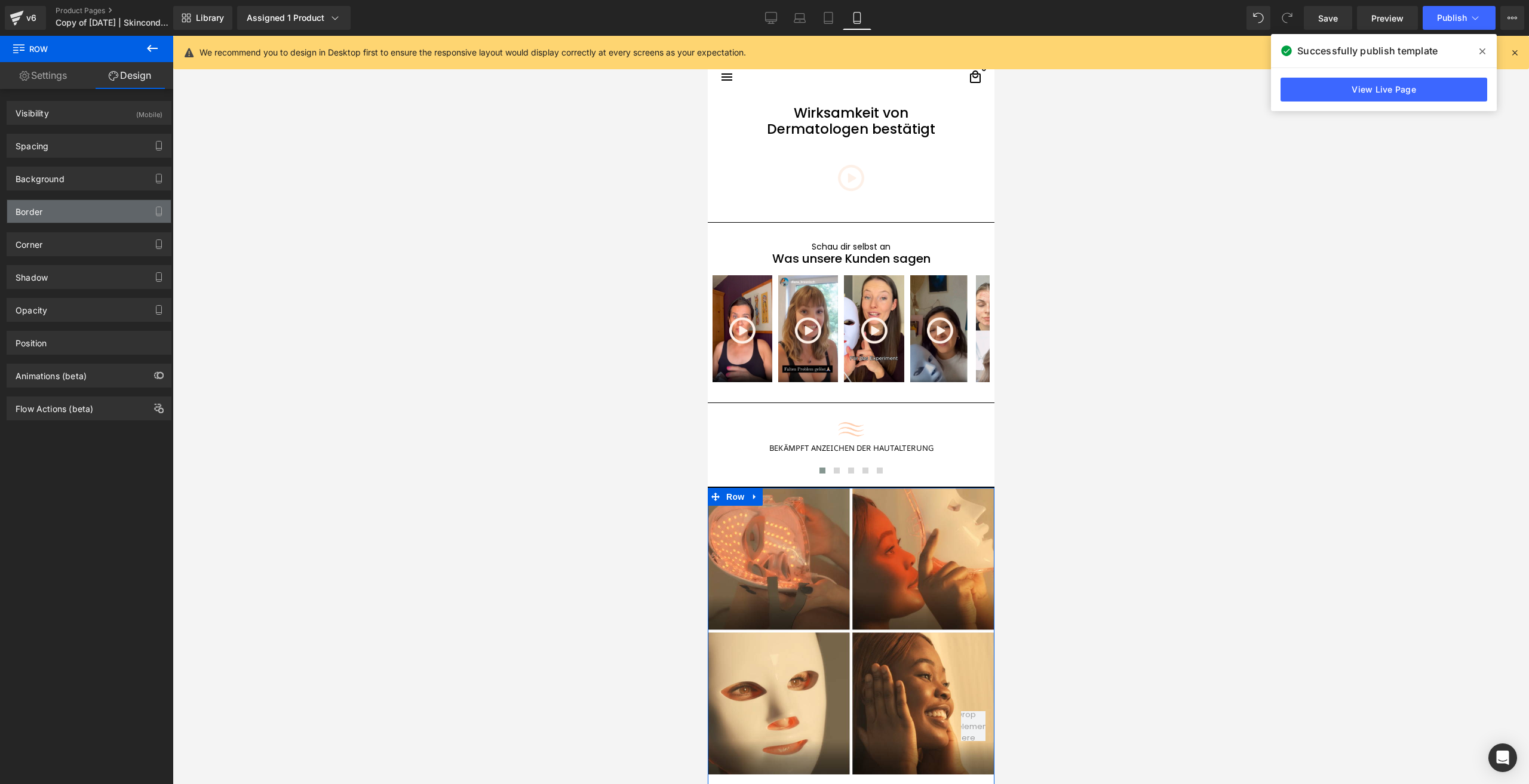
click at [56, 219] on div "Border" at bounding box center [89, 211] width 164 height 23
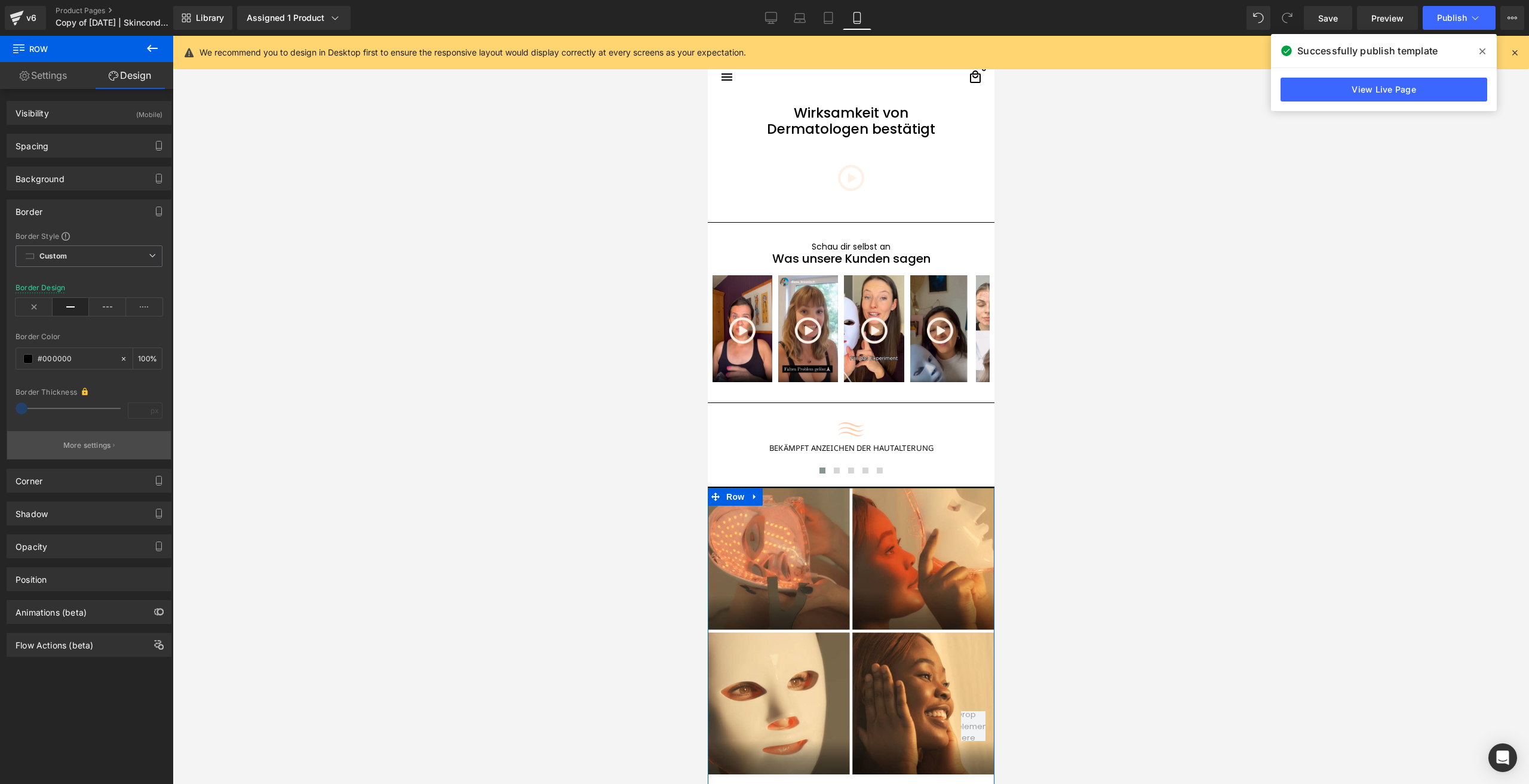
click at [84, 450] on p "More settings" at bounding box center [87, 445] width 48 height 11
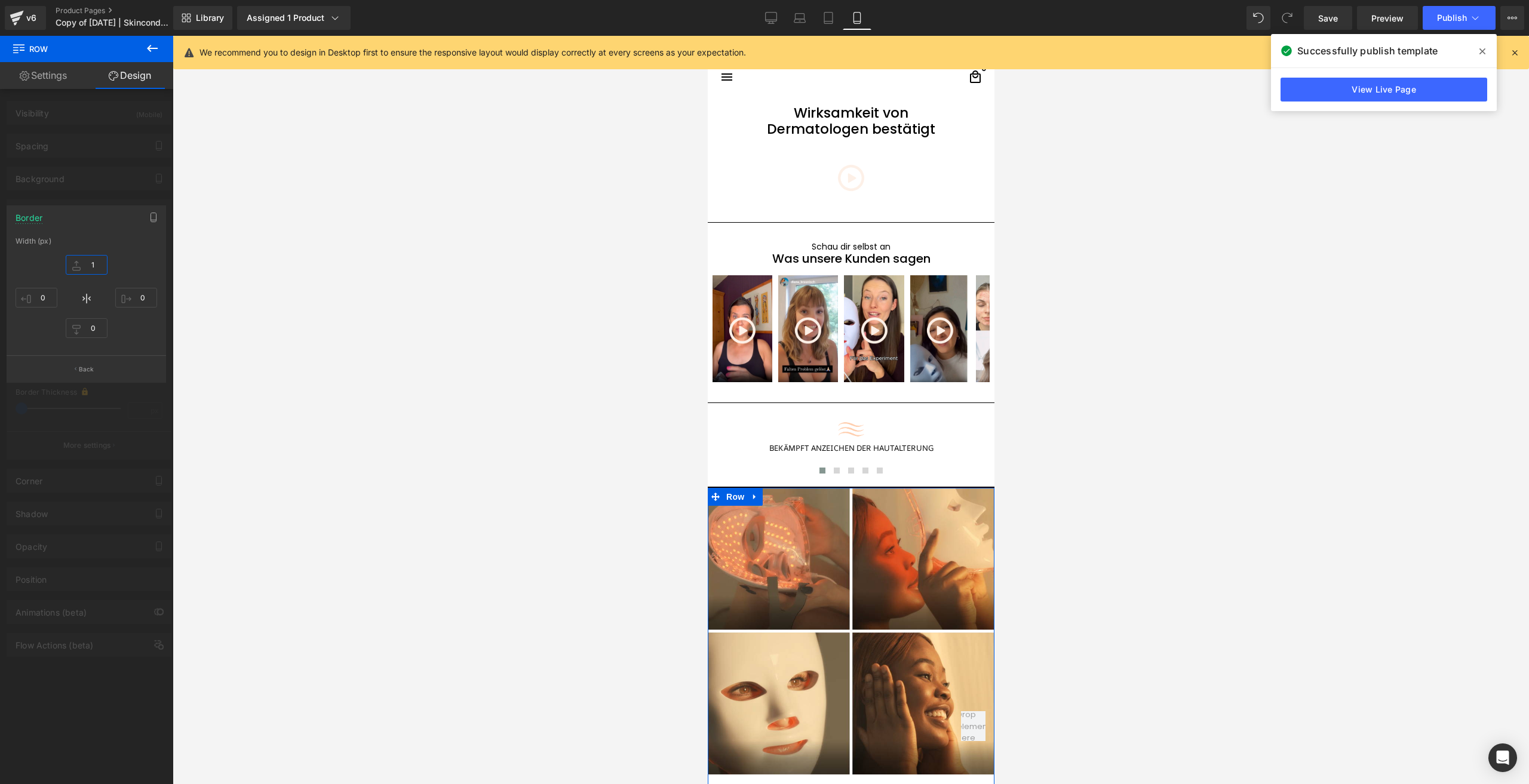
click at [89, 268] on input "1" at bounding box center [86, 265] width 42 height 20
type input "0"
type input "1"
click at [1323, 11] on link "Save" at bounding box center [1328, 17] width 49 height 24
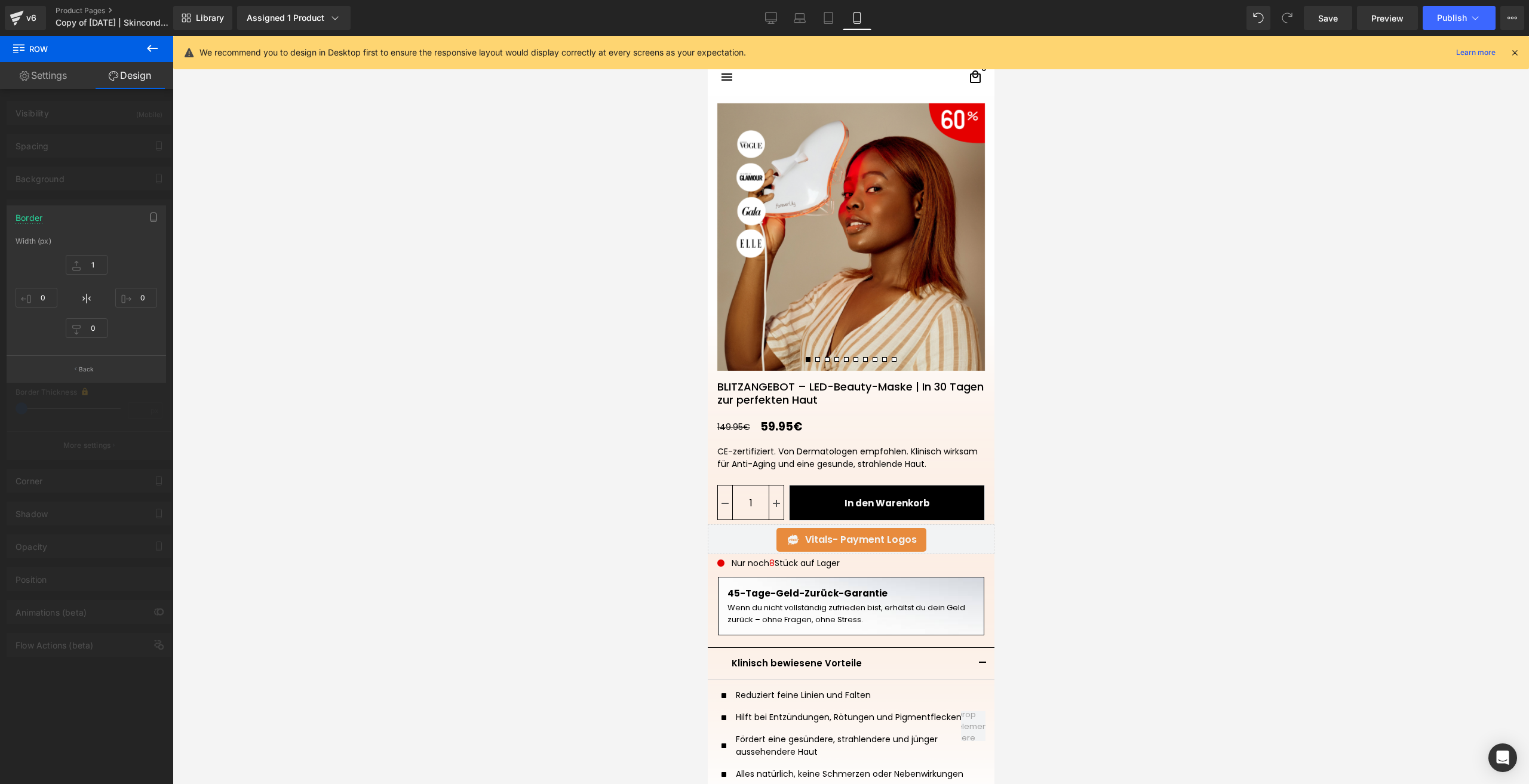
scroll to position [0, 0]
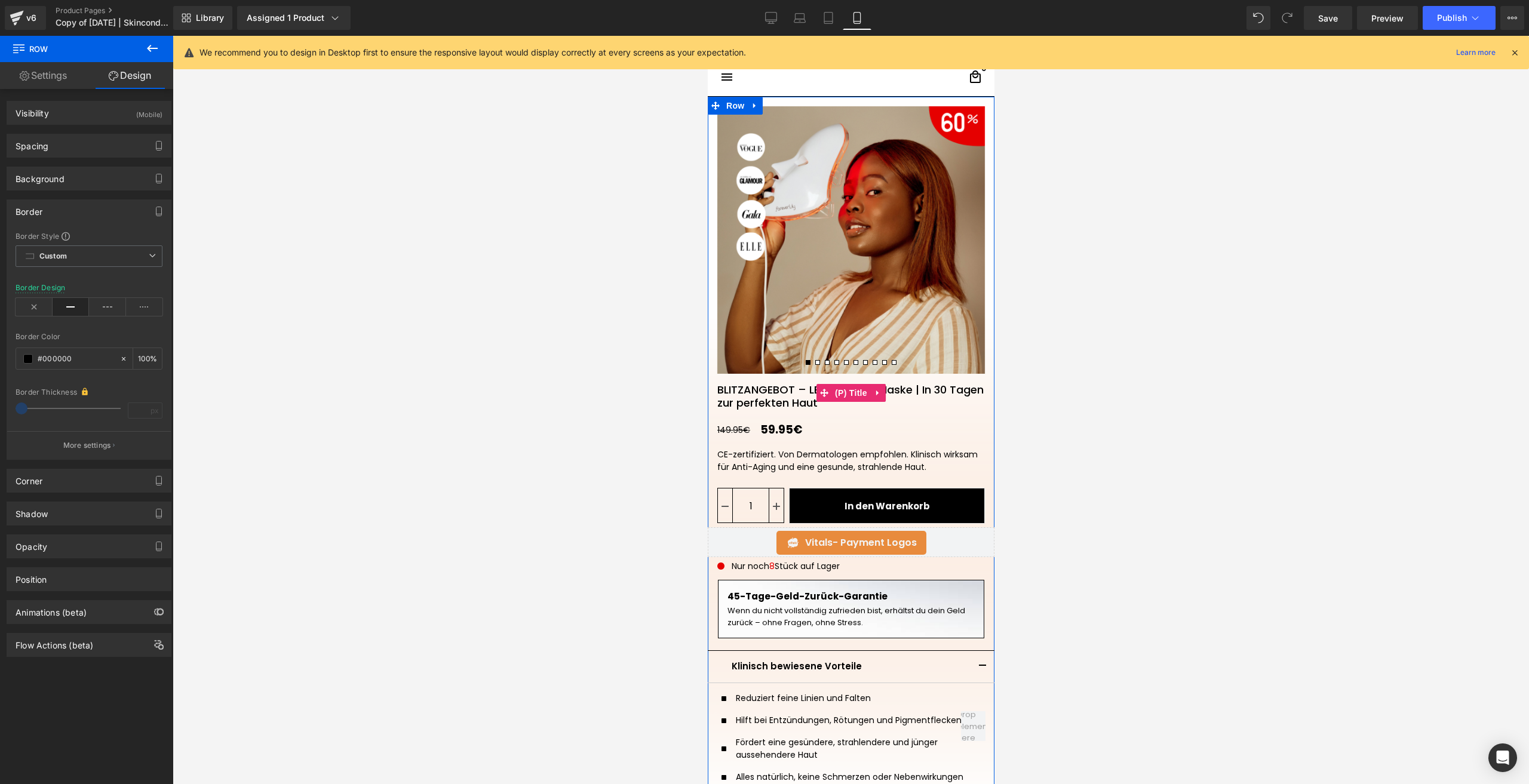
click at [797, 395] on link "BLITZANGEBOT – LED-Beauty-Maske | In 30 Tagen zur perfekten Haut" at bounding box center [850, 391] width 287 height 35
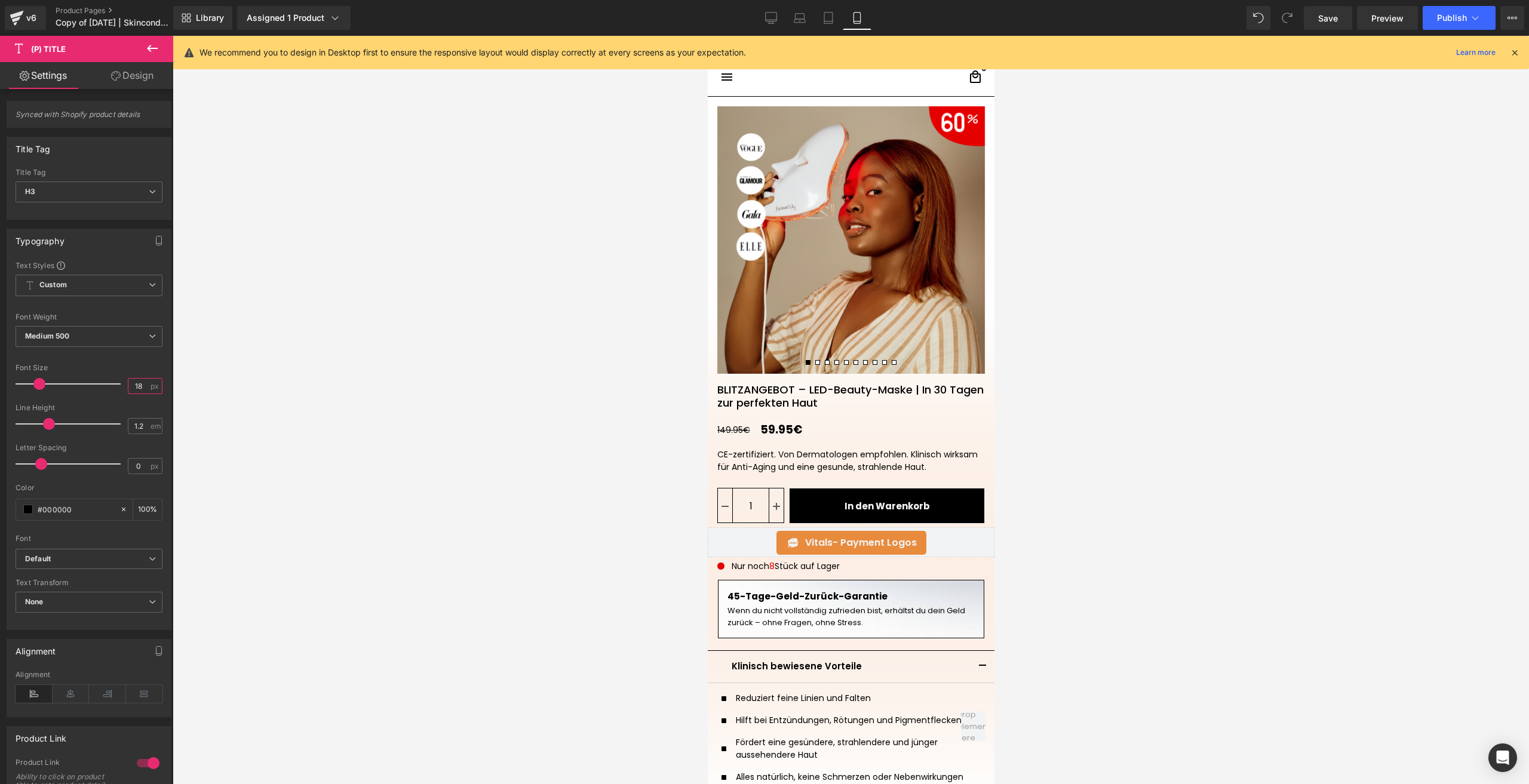
click at [139, 381] on input "18" at bounding box center [138, 386] width 21 height 15
type input "19"
click at [1316, 15] on link "Save" at bounding box center [1328, 17] width 49 height 24
click at [1437, 19] on span "Publish" at bounding box center [1452, 18] width 30 height 10
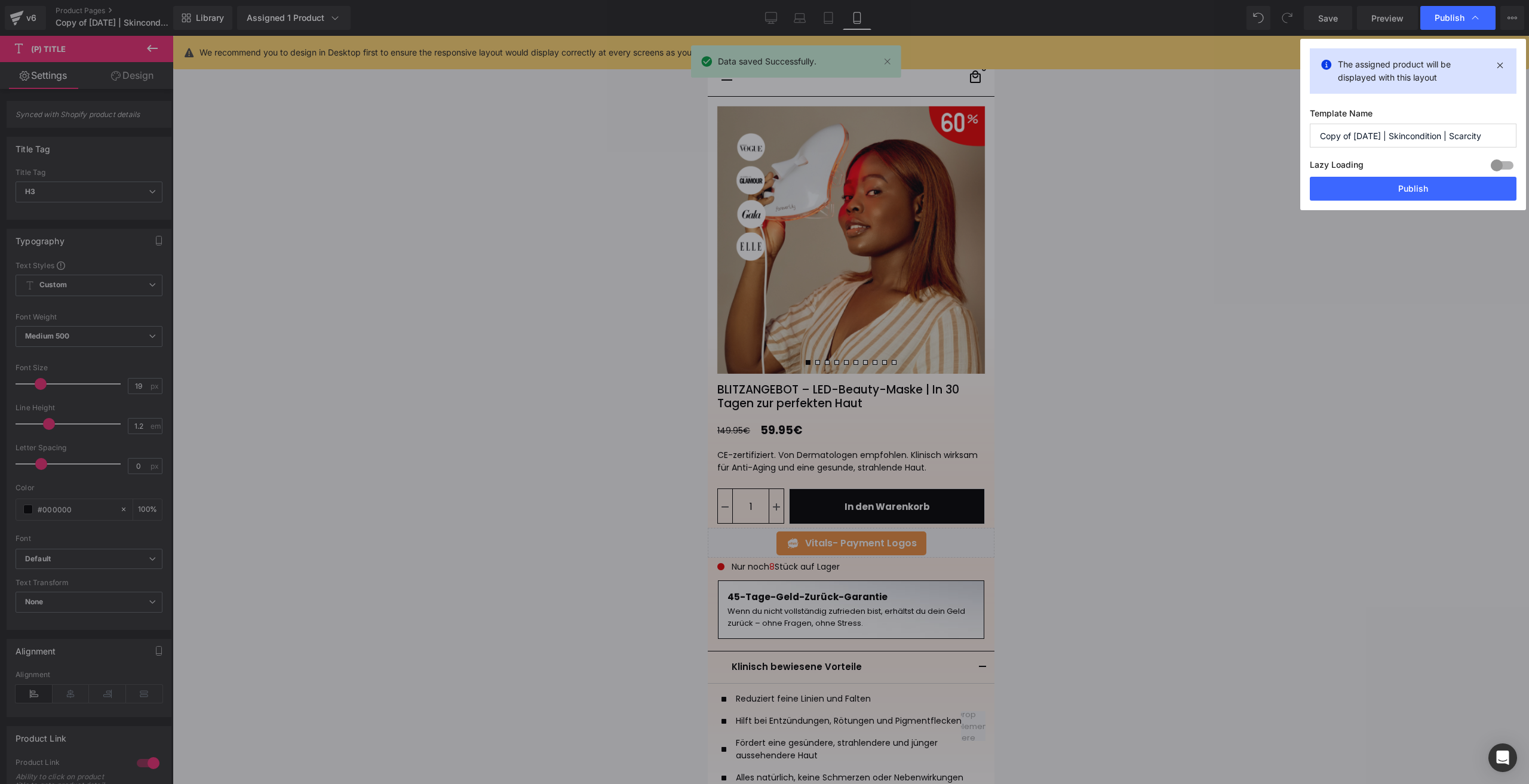
click at [1365, 173] on div "Lazy Loading Build Upgrade plan to unlock" at bounding box center [1413, 167] width 206 height 20
click at [1366, 178] on button "Publish" at bounding box center [1413, 188] width 206 height 24
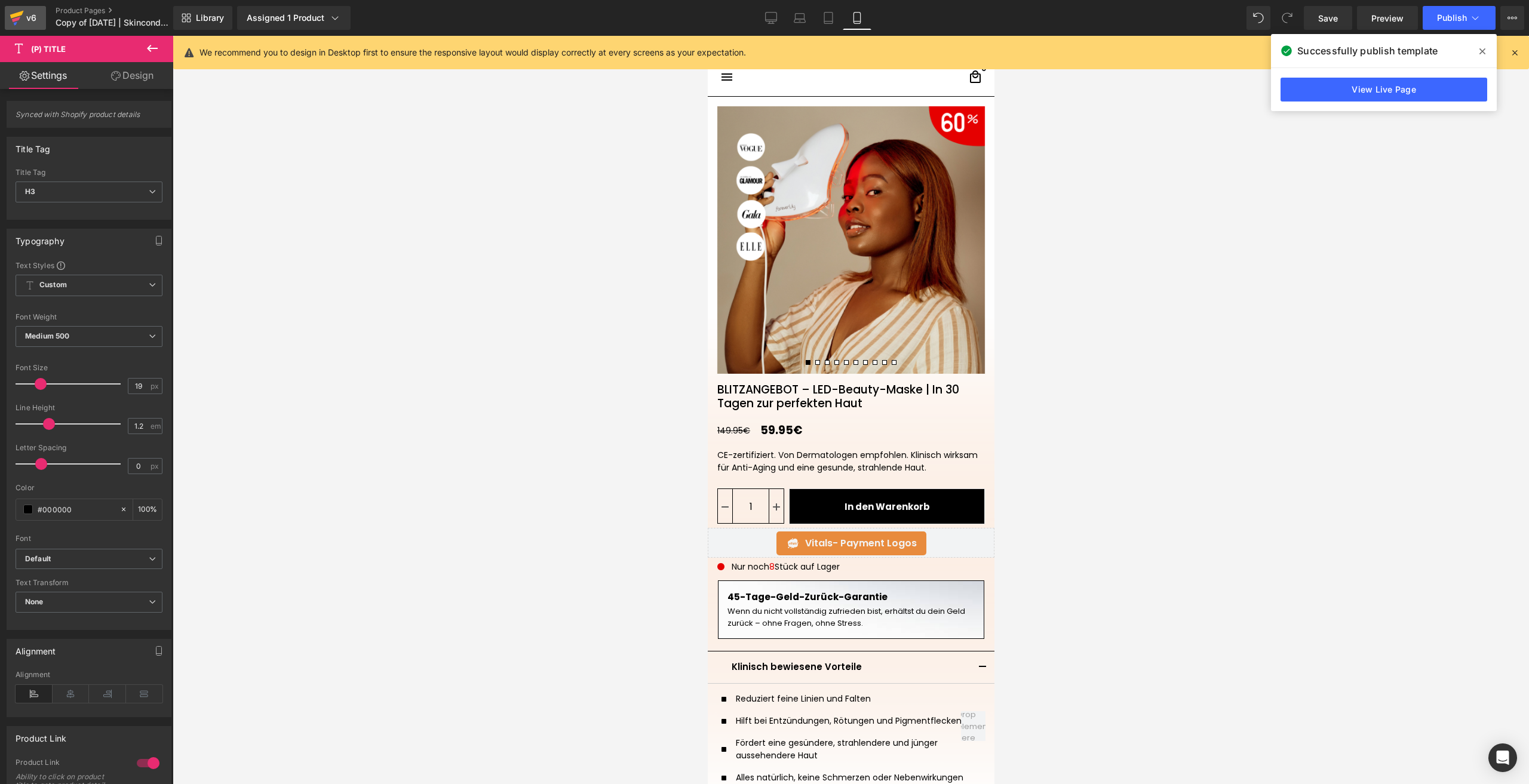
click at [30, 18] on div "v6" at bounding box center [31, 17] width 15 height 16
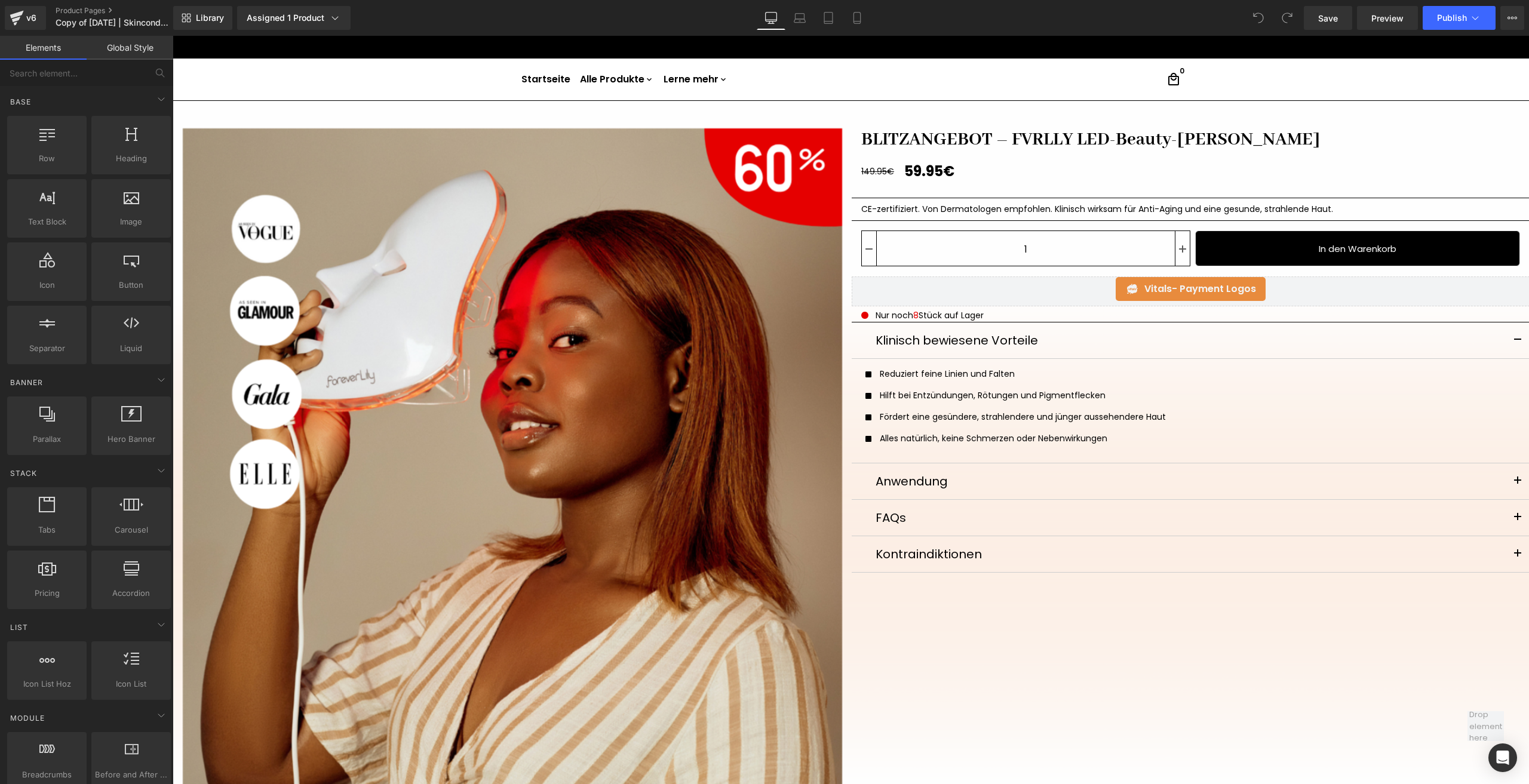
click at [855, 1] on div "Library Assigned 1 Product Product Preview BLITZANGEBOT – FVRLLY LED-Beauty-[PE…" at bounding box center [852, 18] width 1356 height 36
click at [866, 14] on link "Mobile" at bounding box center [857, 17] width 29 height 24
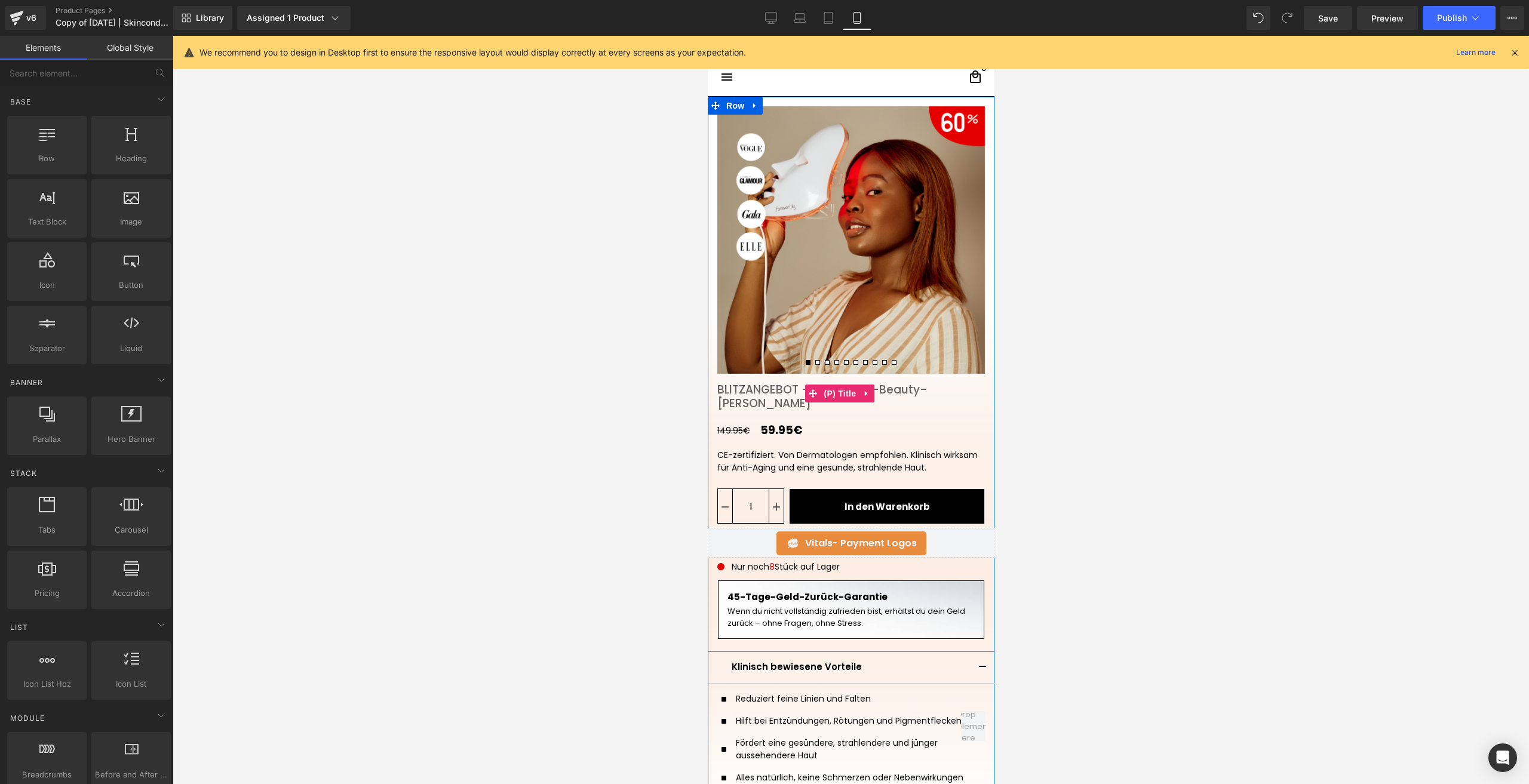
click at [806, 394] on span at bounding box center [812, 394] width 16 height 18
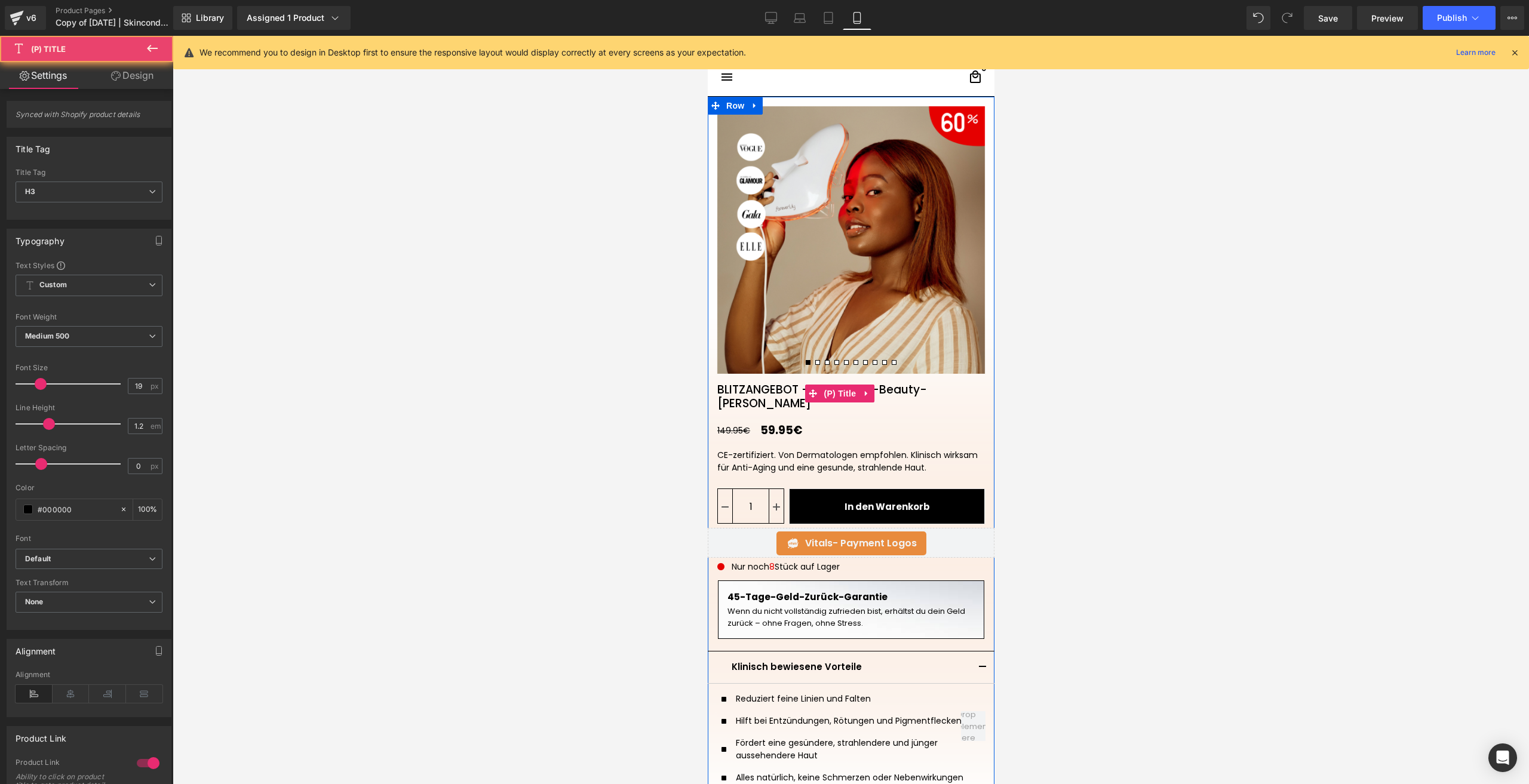
click at [791, 387] on link "BLITZANGEBOT – FVRLLY LED-Beauty-[PERSON_NAME]" at bounding box center [850, 392] width 287 height 37
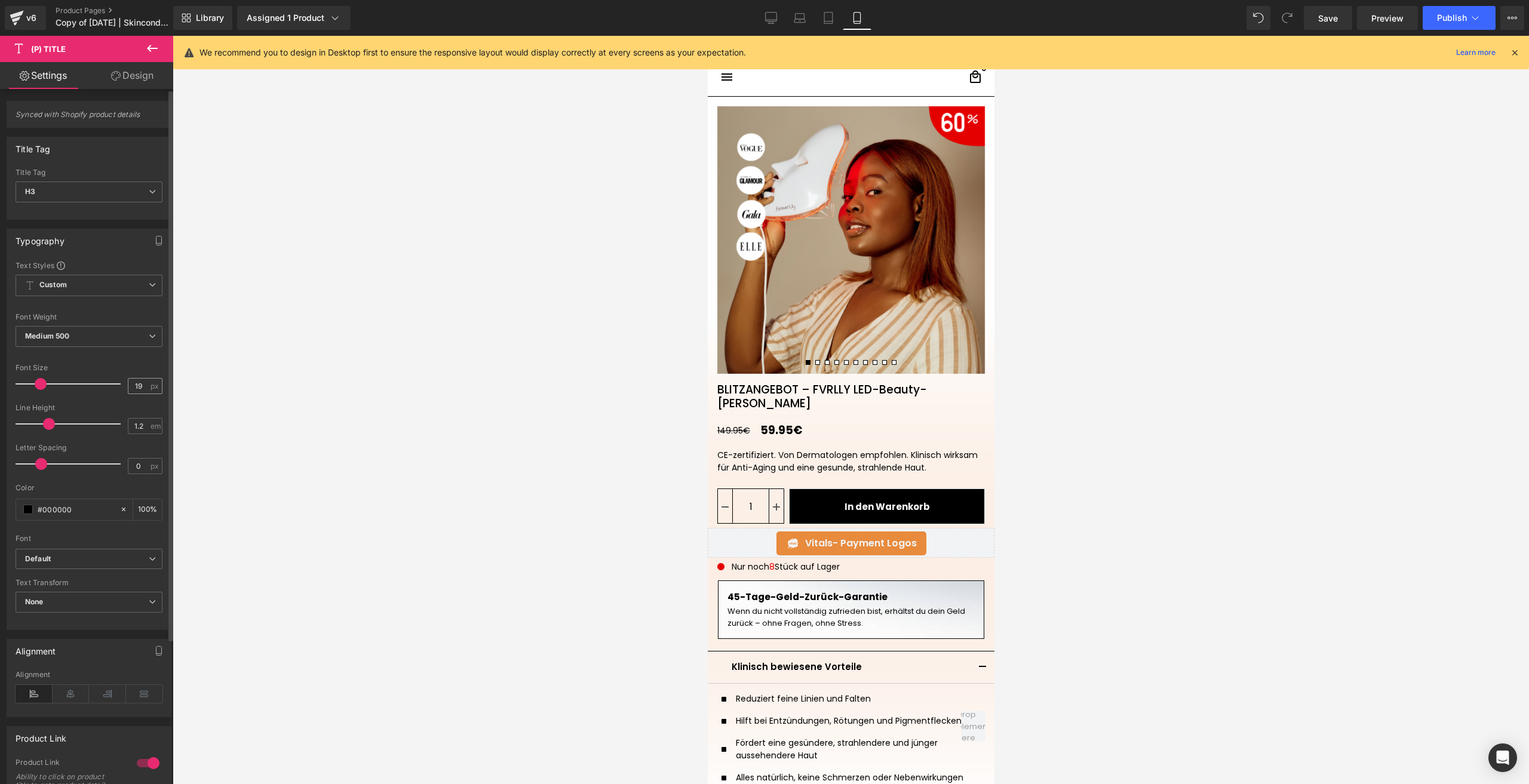
click at [143, 380] on input "19" at bounding box center [138, 386] width 21 height 15
drag, startPoint x: 143, startPoint y: 380, endPoint x: 121, endPoint y: 385, distance: 22.6
click at [121, 385] on div "Font Size 19 px" at bounding box center [89, 384] width 147 height 40
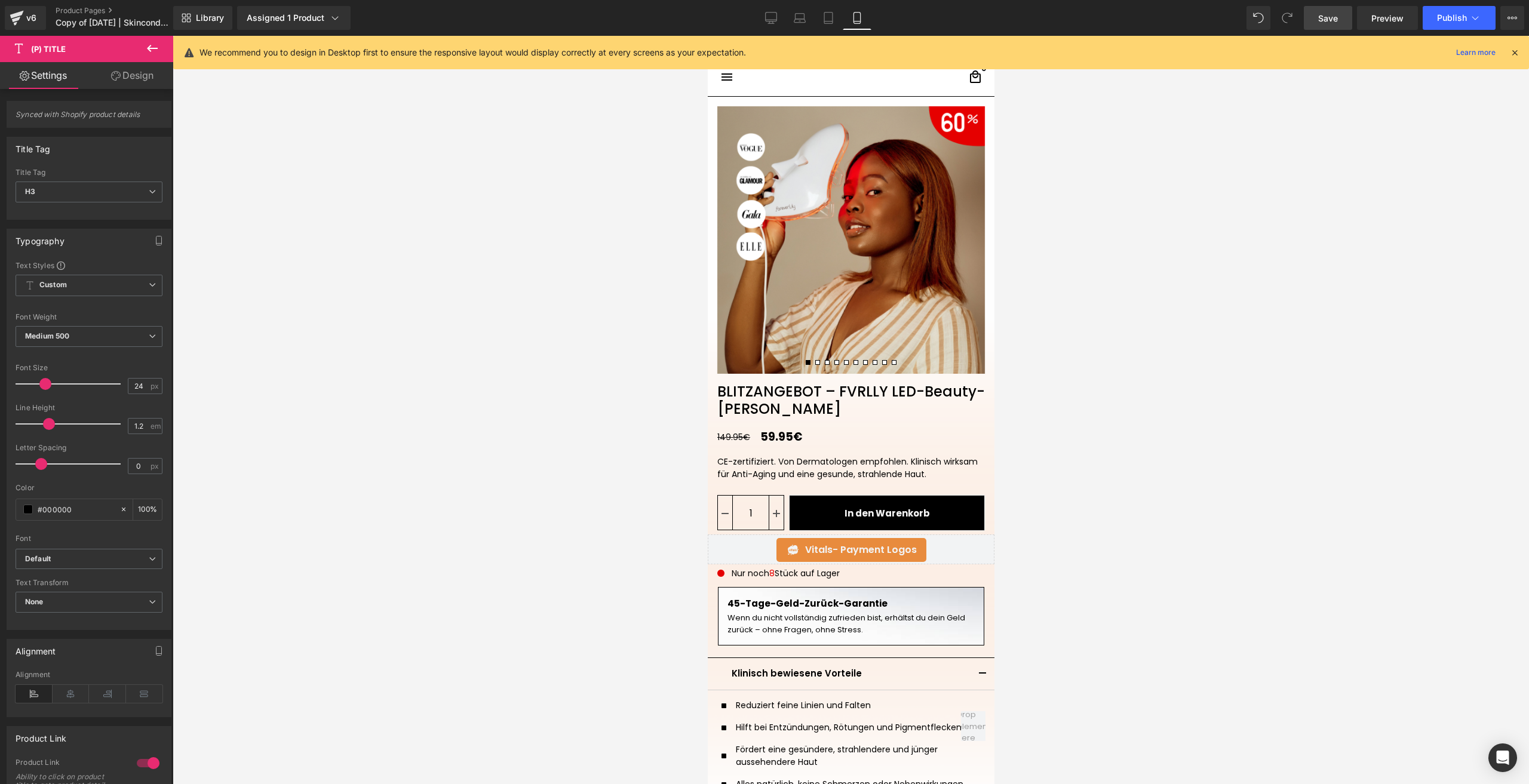
type input "24"
drag, startPoint x: 1314, startPoint y: 19, endPoint x: 203, endPoint y: 375, distance: 1166.6
click at [1314, 19] on link "Save" at bounding box center [1328, 17] width 49 height 24
click at [1452, 18] on span "Publish" at bounding box center [1452, 18] width 30 height 10
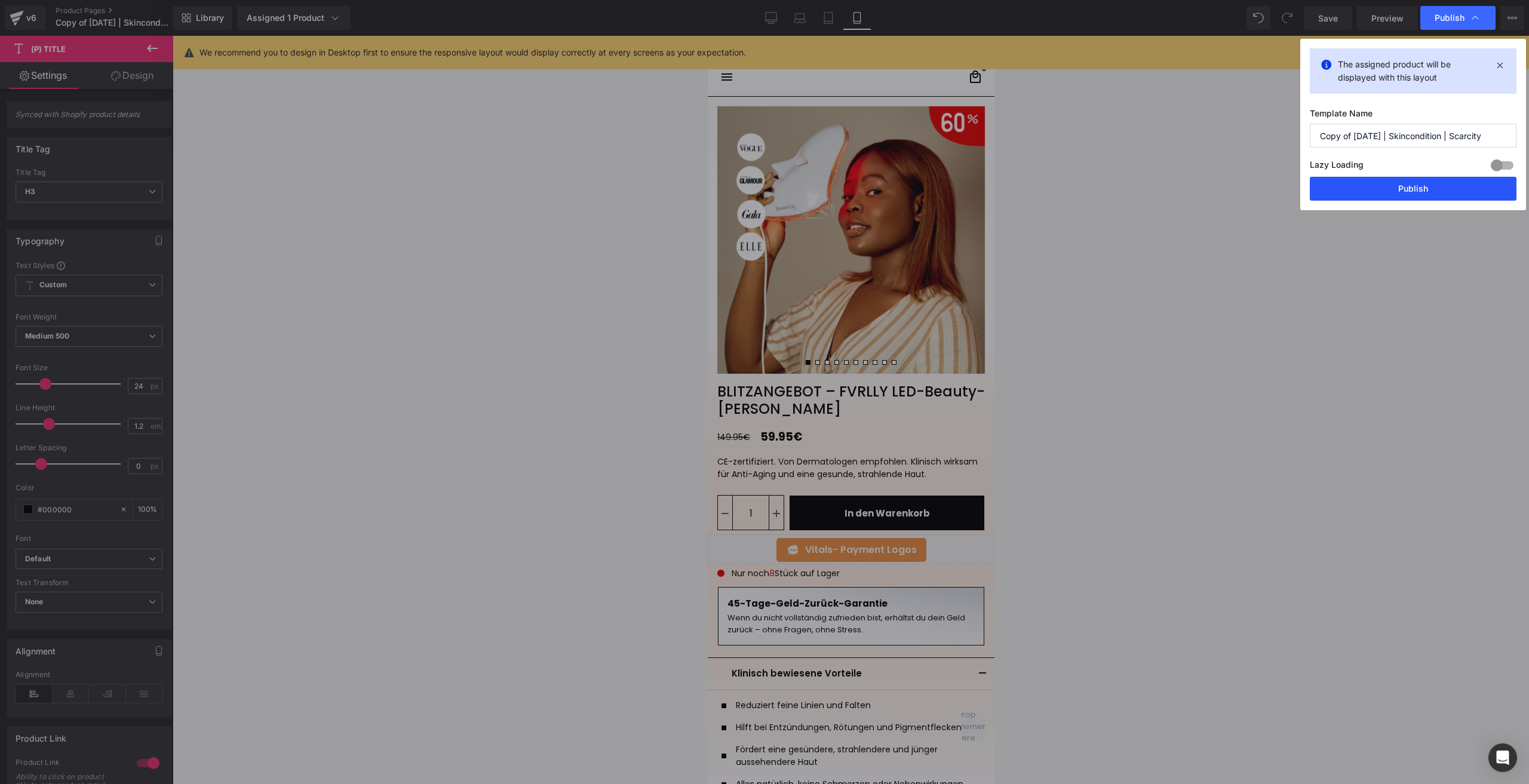
click at [1374, 185] on button "Publish" at bounding box center [1413, 188] width 206 height 24
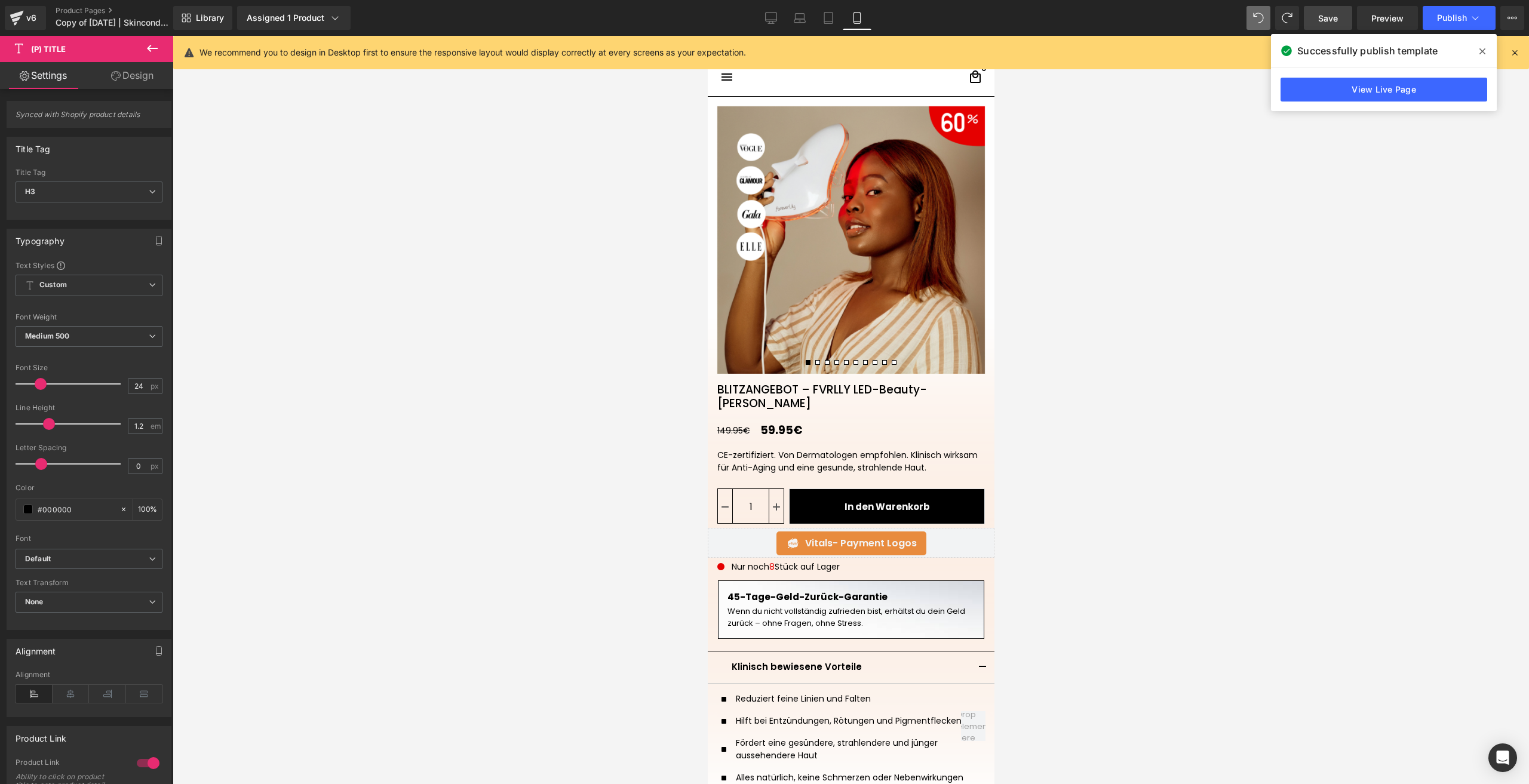
click at [1334, 12] on span "Save" at bounding box center [1328, 18] width 20 height 12
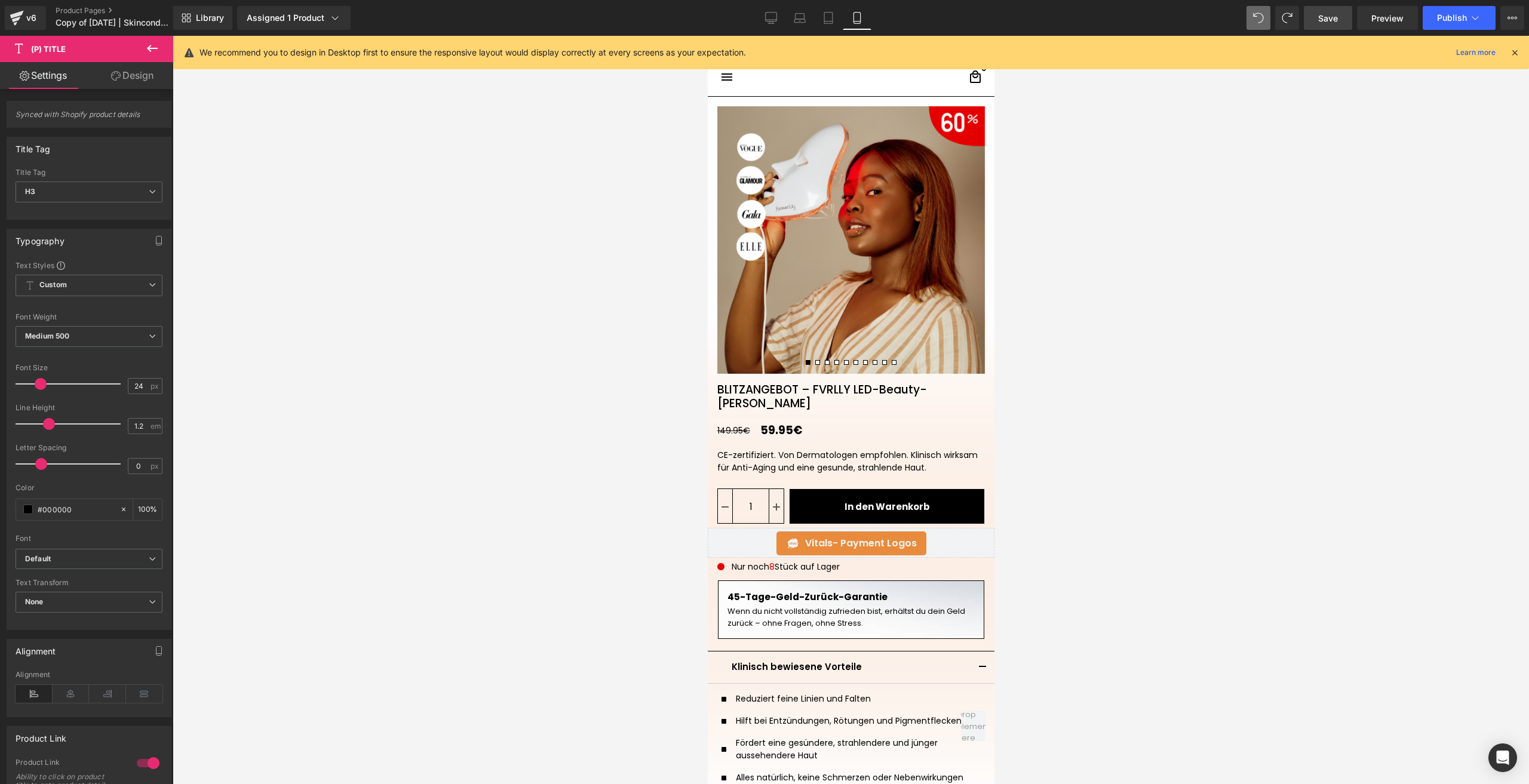
click at [1319, 8] on link "Save" at bounding box center [1328, 17] width 49 height 24
click at [1455, 16] on span "Publish" at bounding box center [1452, 18] width 30 height 10
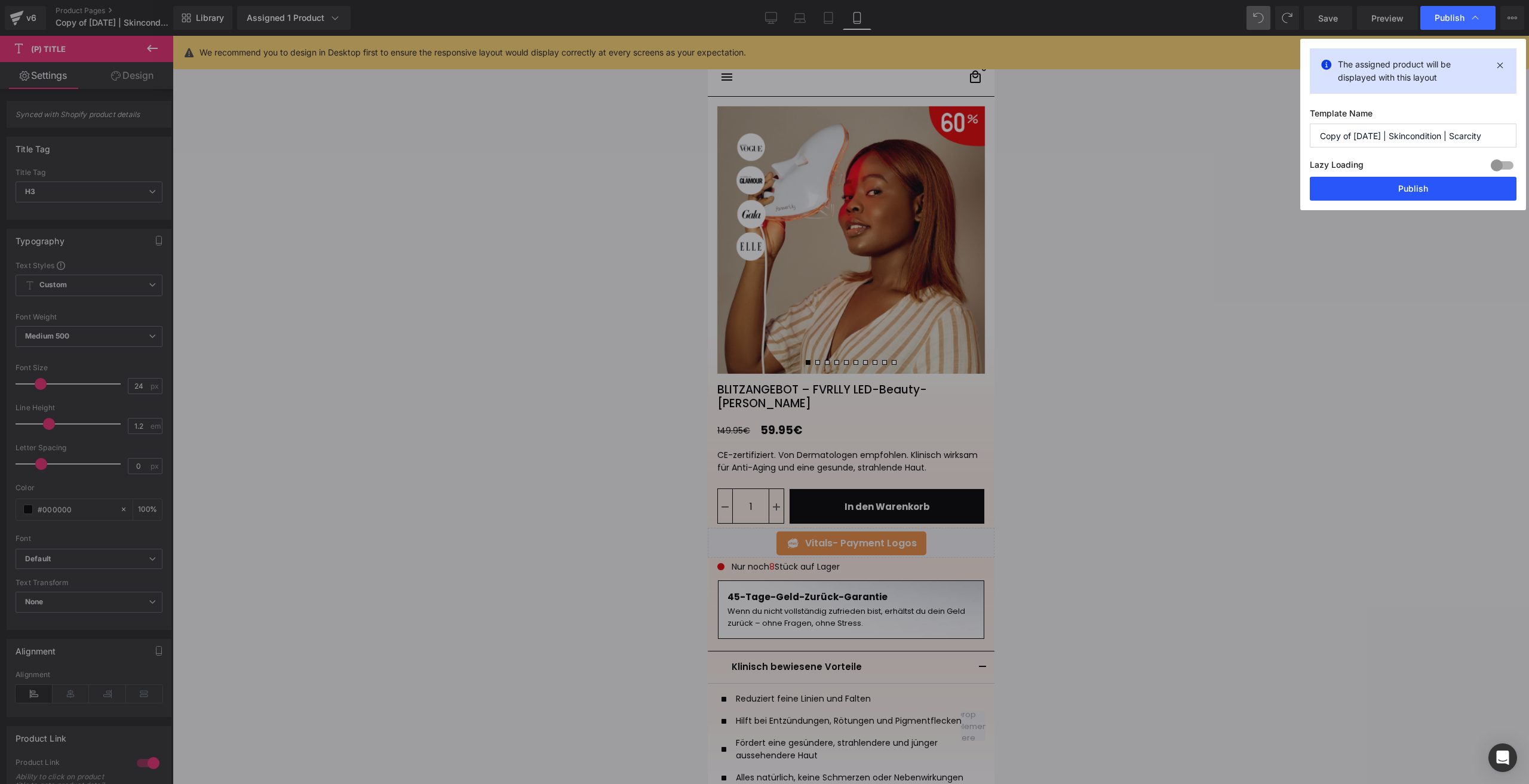
click at [1387, 185] on button "Publish" at bounding box center [1413, 188] width 206 height 24
